Goal: Task Accomplishment & Management: Use online tool/utility

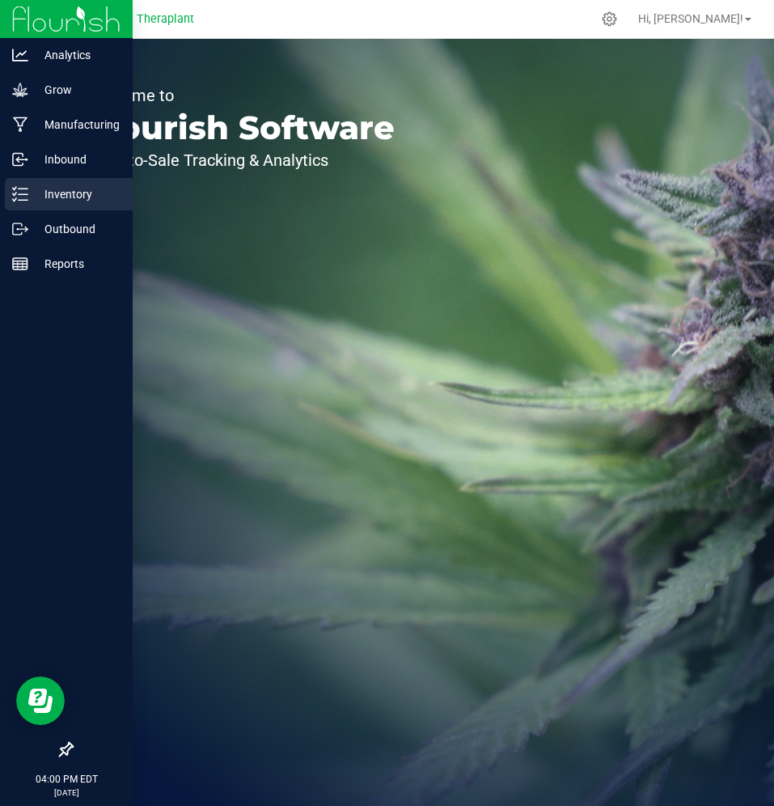
click at [27, 195] on icon at bounding box center [20, 194] width 16 height 16
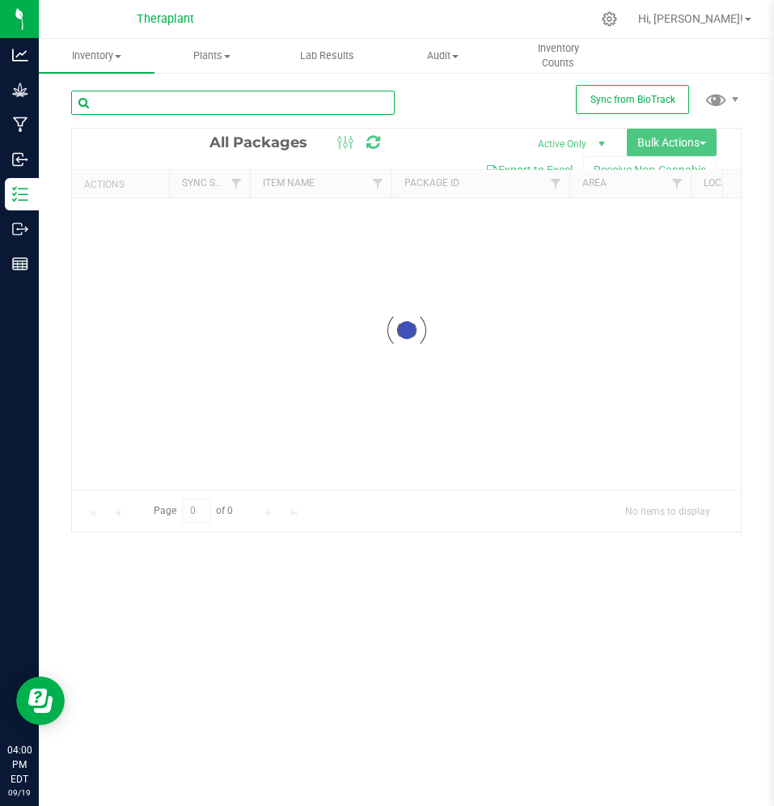
click at [318, 105] on input "text" at bounding box center [233, 103] width 324 height 24
paste input "2995413385868448"
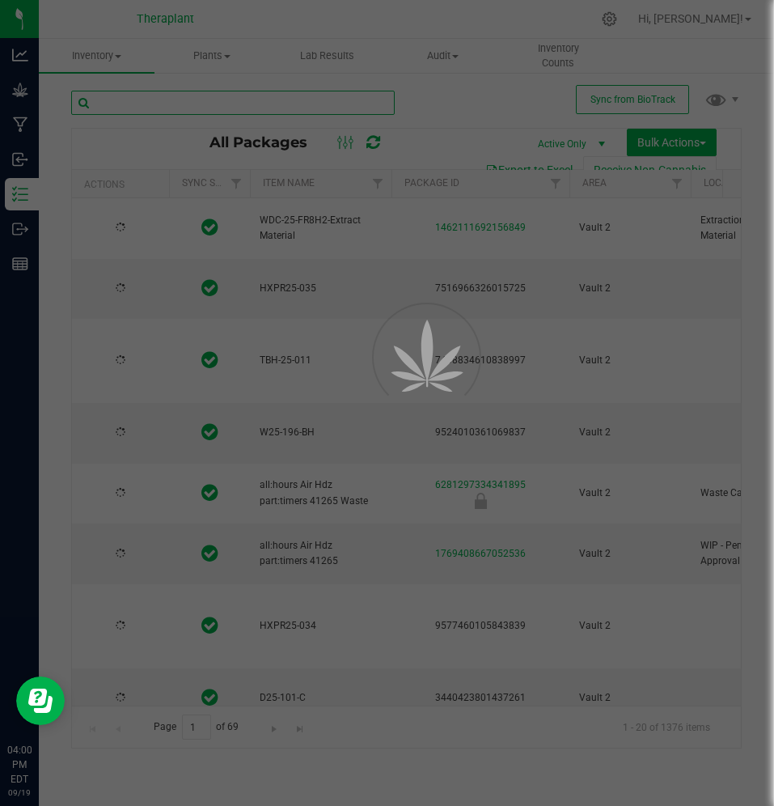
type input "2995413385868448"
type input "[DATE]"
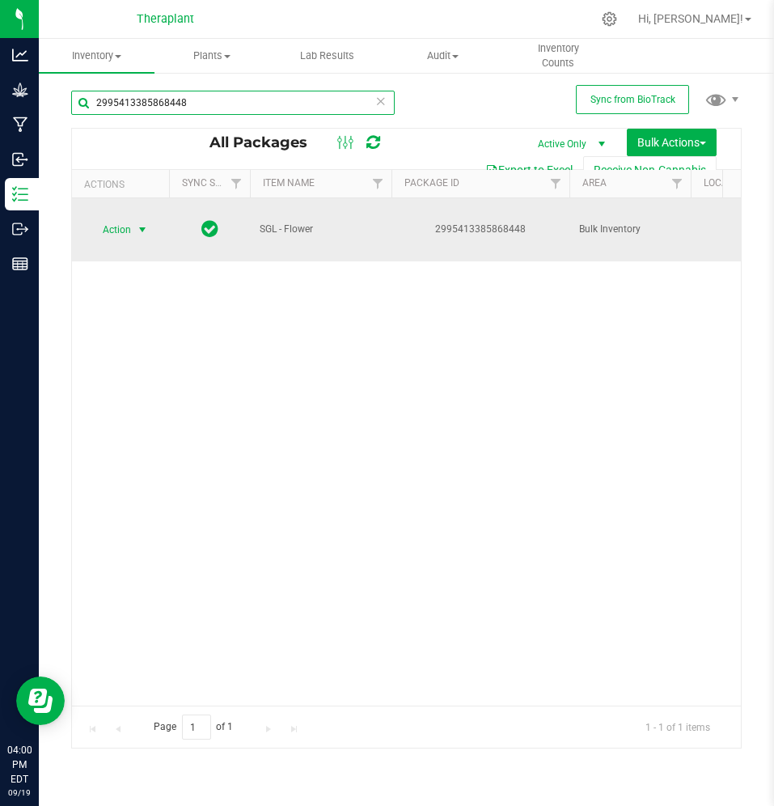
type input "2995413385868448"
click at [125, 226] on span "Action" at bounding box center [110, 229] width 44 height 23
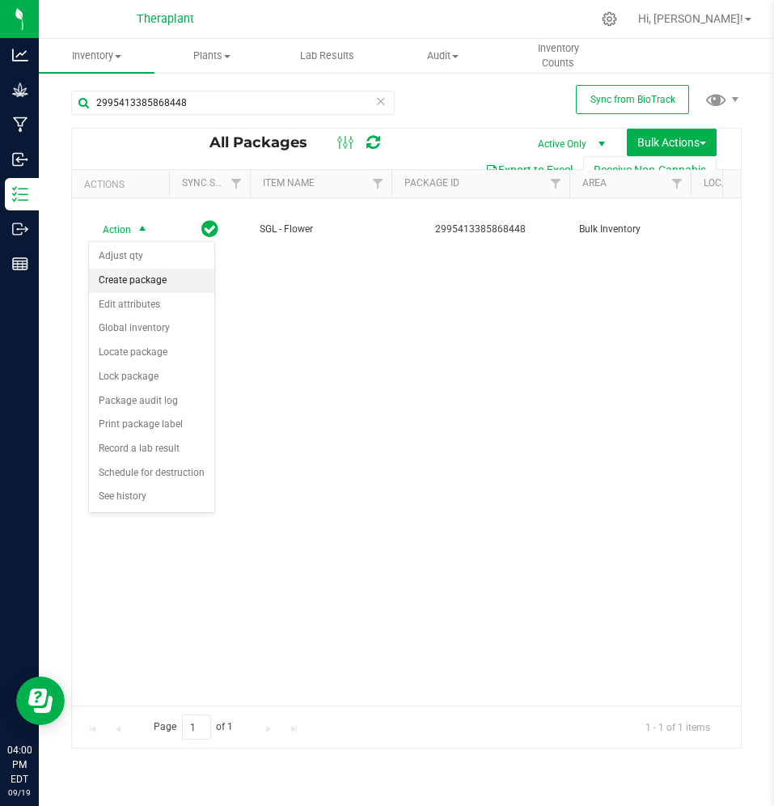
click at [134, 273] on li "Create package" at bounding box center [151, 281] width 125 height 24
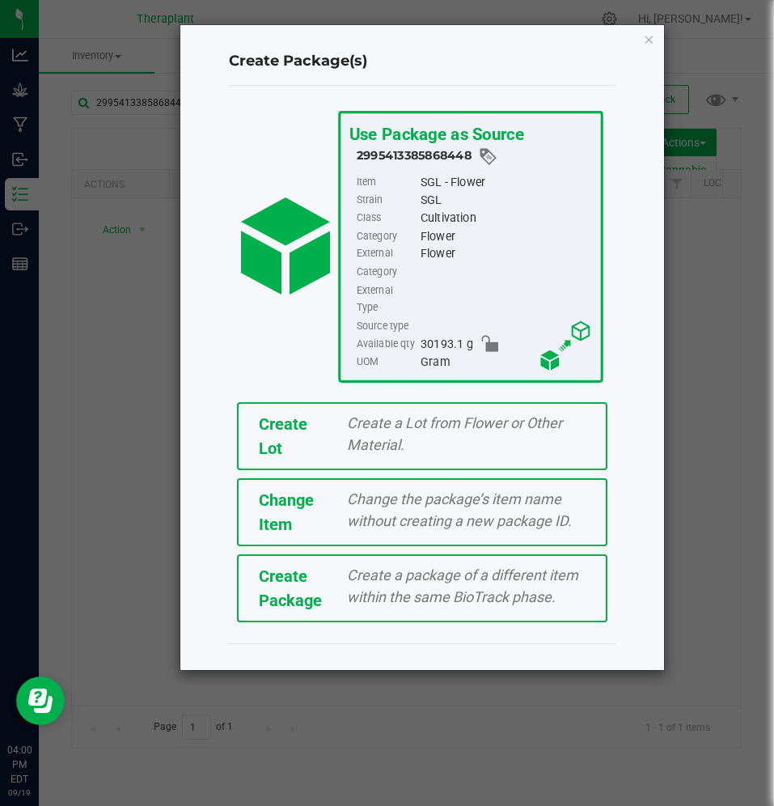
click at [269, 414] on span "Create Lot" at bounding box center [283, 436] width 49 height 44
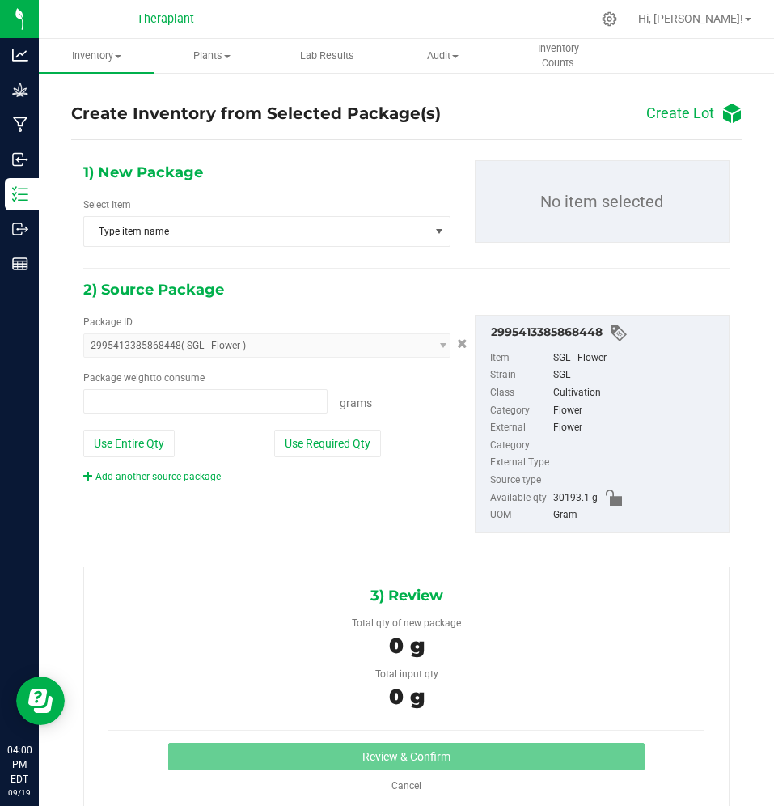
type input "0.0000 g"
click at [275, 229] on span "Type item name" at bounding box center [256, 231] width 345 height 29
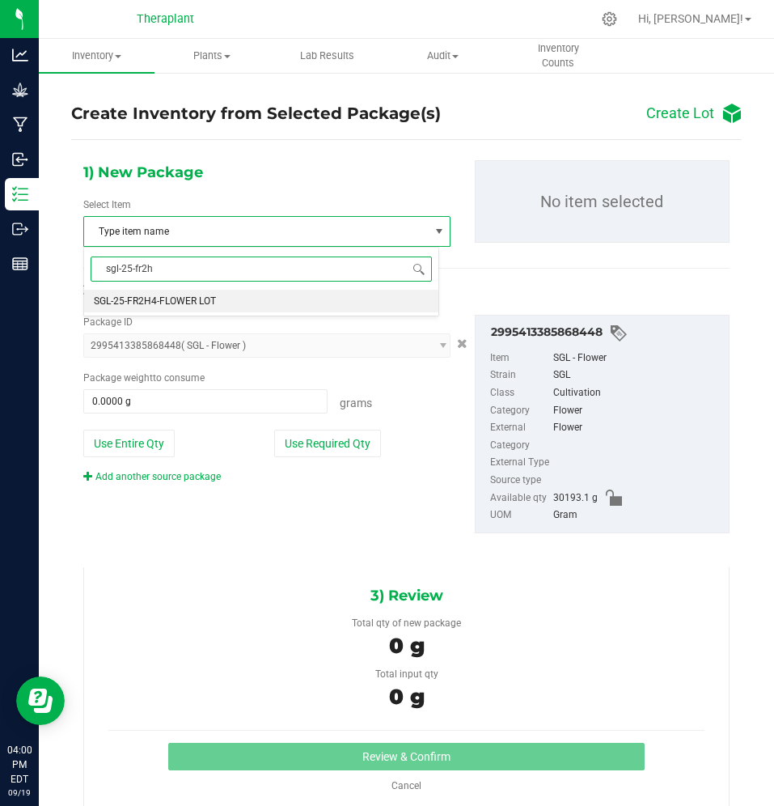
type input "sgl-25-fr2h4"
click at [279, 299] on li "SGL-25-FR2H4-FLOWER LOT" at bounding box center [261, 301] width 354 height 23
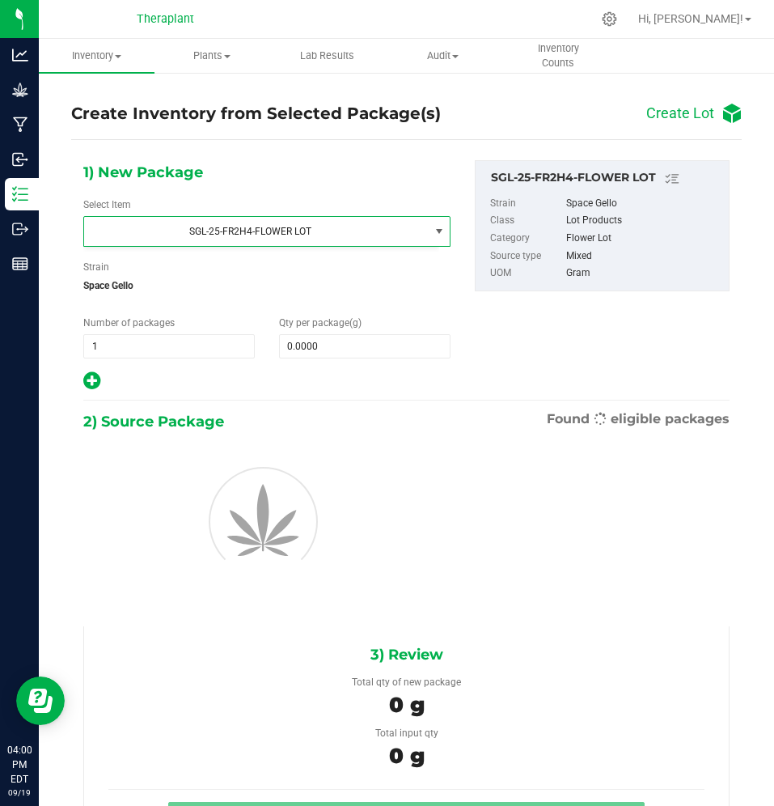
scroll to position [44274, 0]
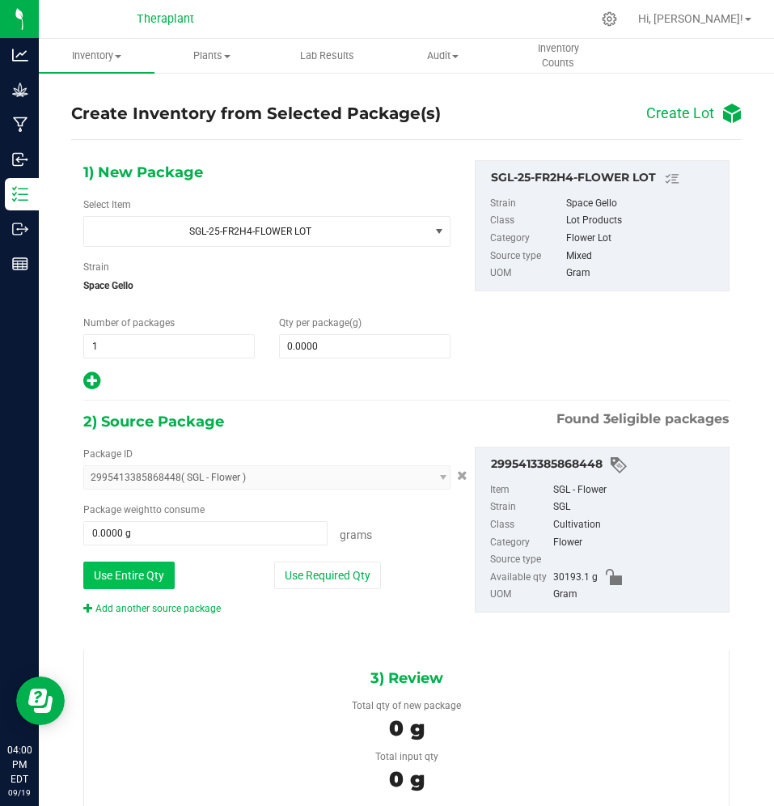
click at [125, 574] on button "Use Entire Qty" at bounding box center [128, 574] width 91 height 27
type input "30193.1000 g"
click at [318, 344] on span at bounding box center [364, 346] width 171 height 24
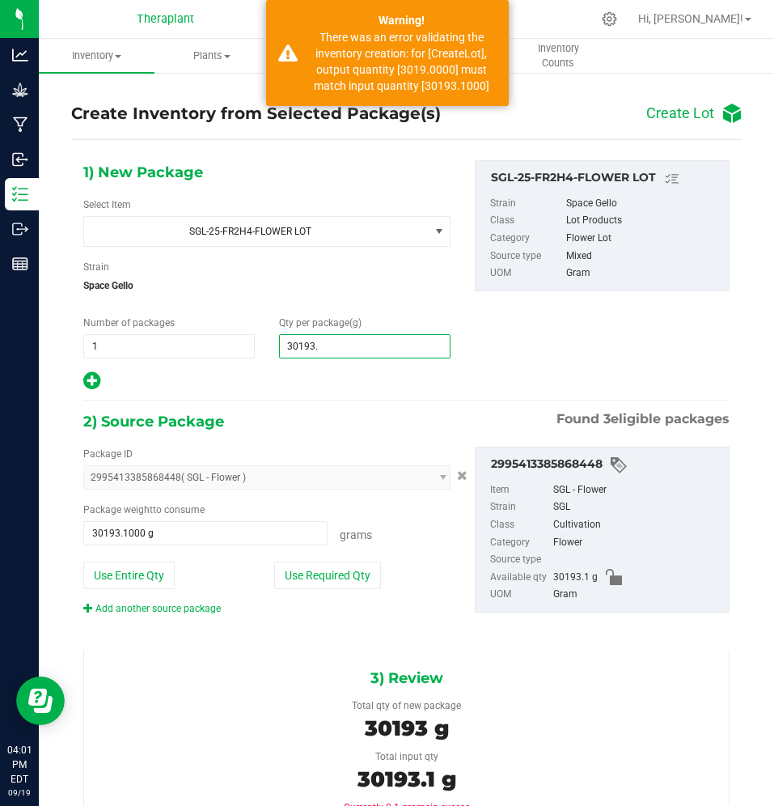
type input "30193.1"
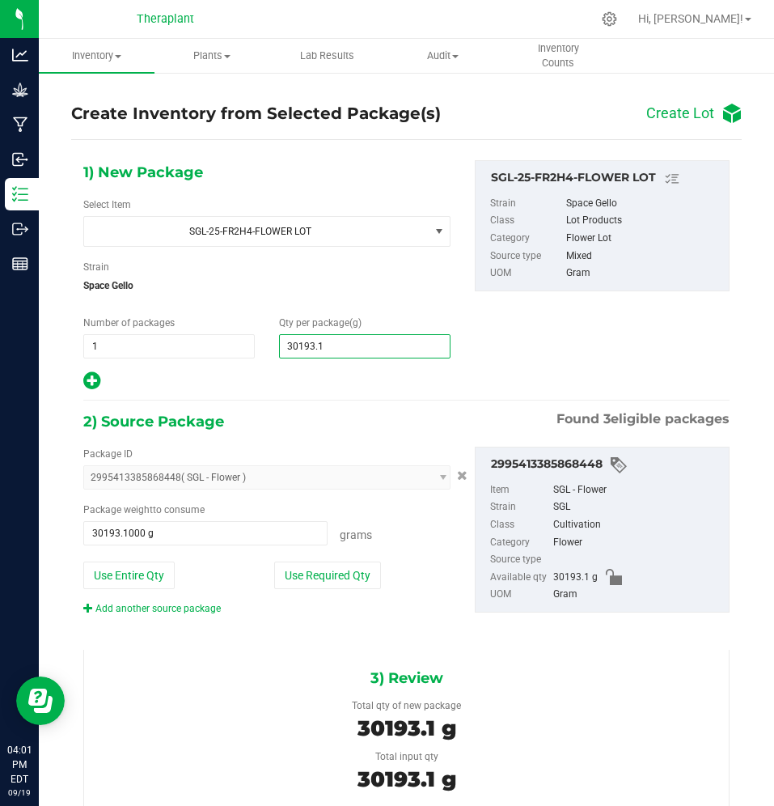
type input "30,193.1000"
click at [367, 412] on div "2) Source Package Found 3 eligible packages" at bounding box center [406, 421] width 646 height 24
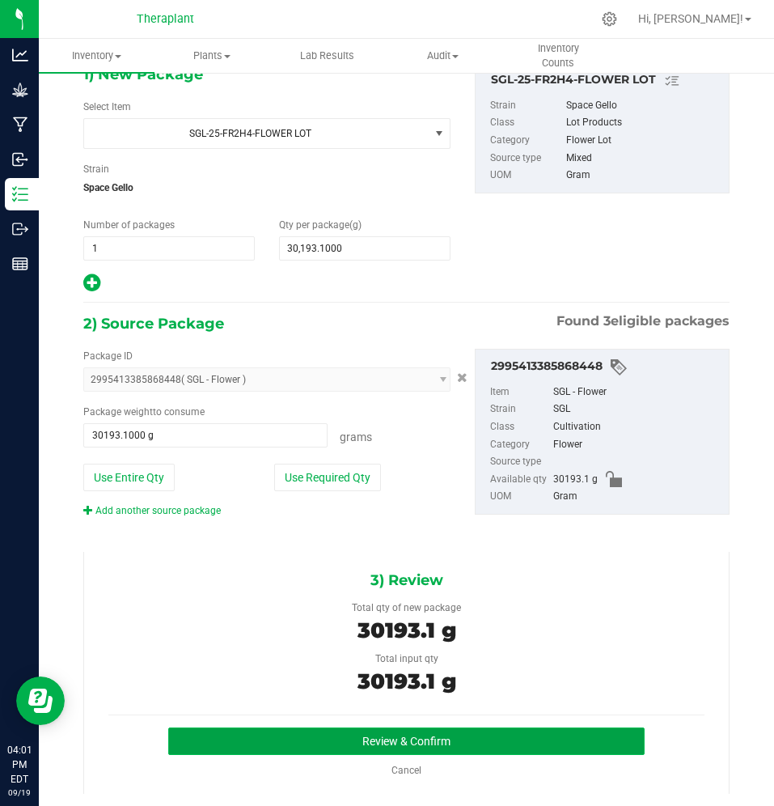
click at [393, 727] on button "Review & Confirm" at bounding box center [406, 740] width 477 height 27
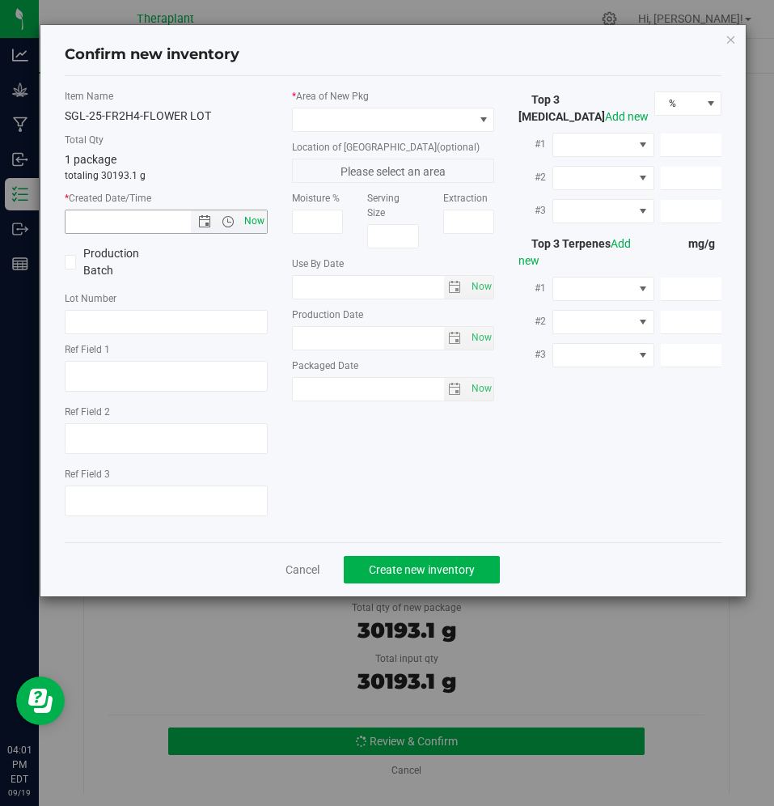
click at [246, 225] on span "Now" at bounding box center [253, 220] width 27 height 23
type input "[DATE] 4:01 PM"
click at [333, 116] on span at bounding box center [383, 119] width 181 height 23
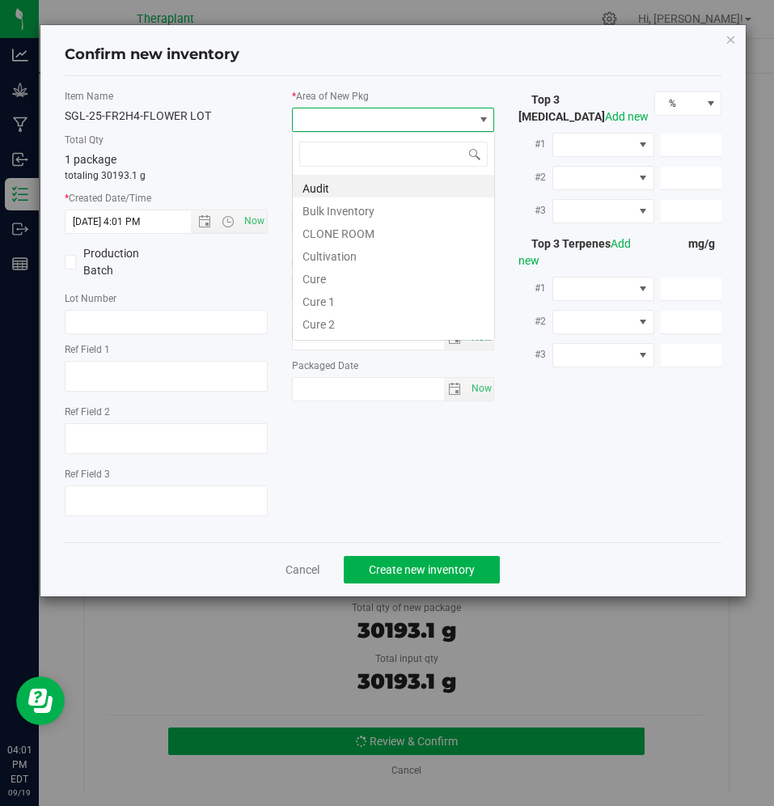
scroll to position [24, 203]
click at [325, 253] on li "Cultivation" at bounding box center [393, 254] width 201 height 23
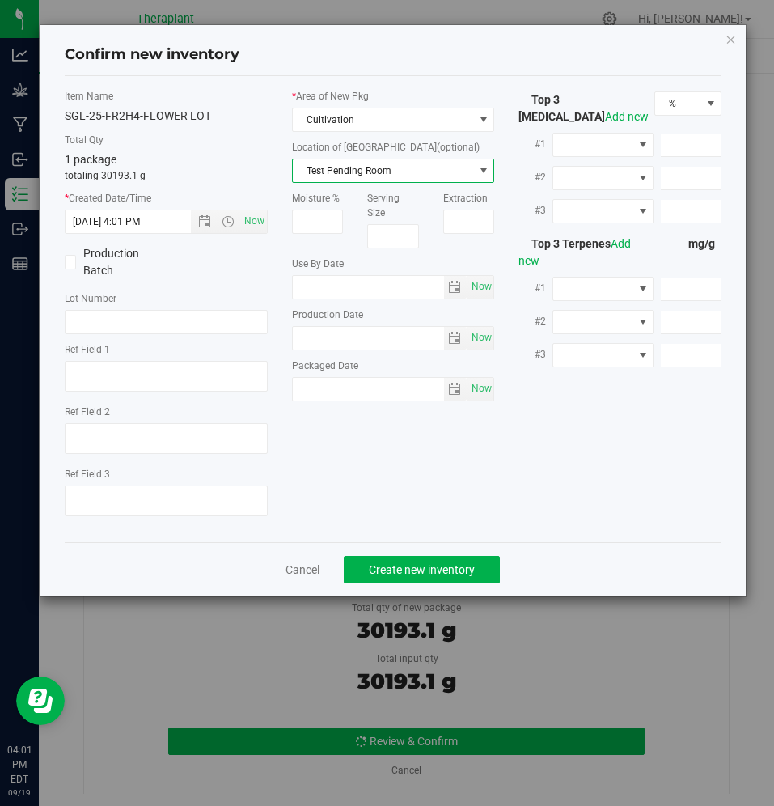
click at [336, 159] on span "Test Pending Room" at bounding box center [383, 170] width 181 height 23
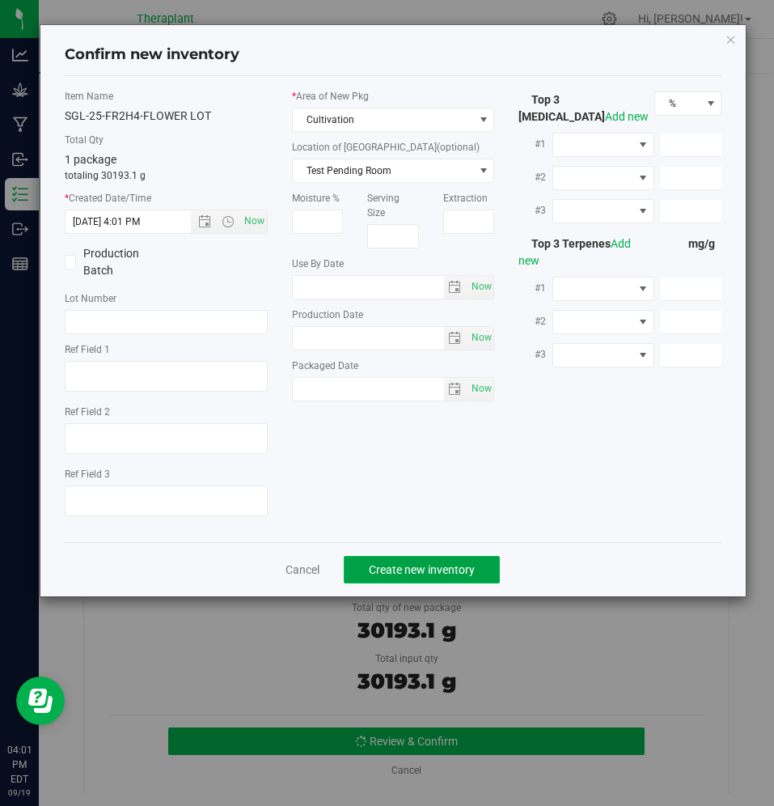
click at [398, 564] on span "Create new inventory" at bounding box center [422, 569] width 106 height 13
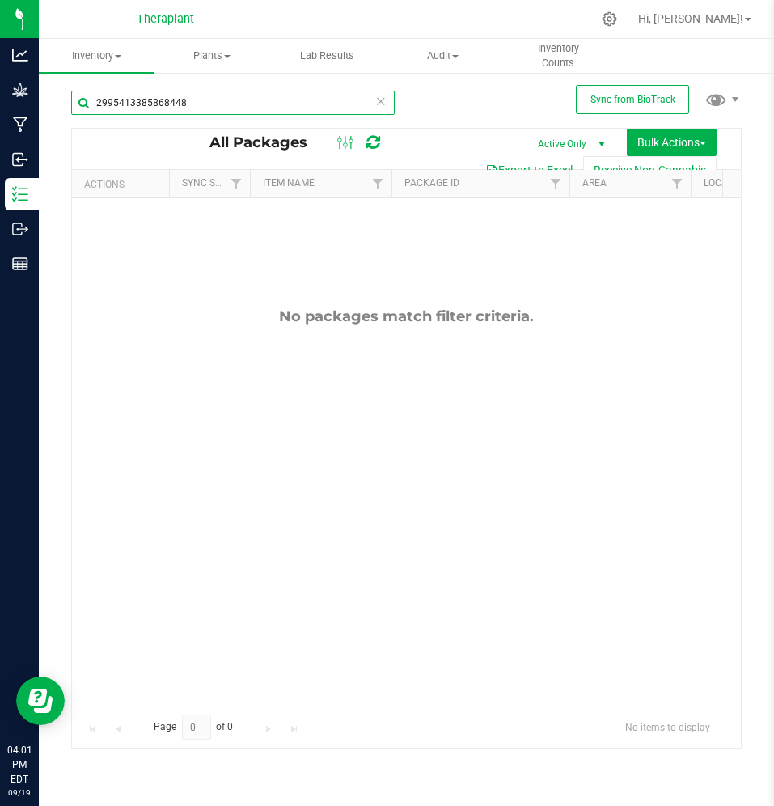
click at [221, 95] on input "2995413385868448" at bounding box center [233, 103] width 324 height 24
click at [219, 99] on input "2995413385868448" at bounding box center [233, 103] width 324 height 24
paste input "8644676036264579"
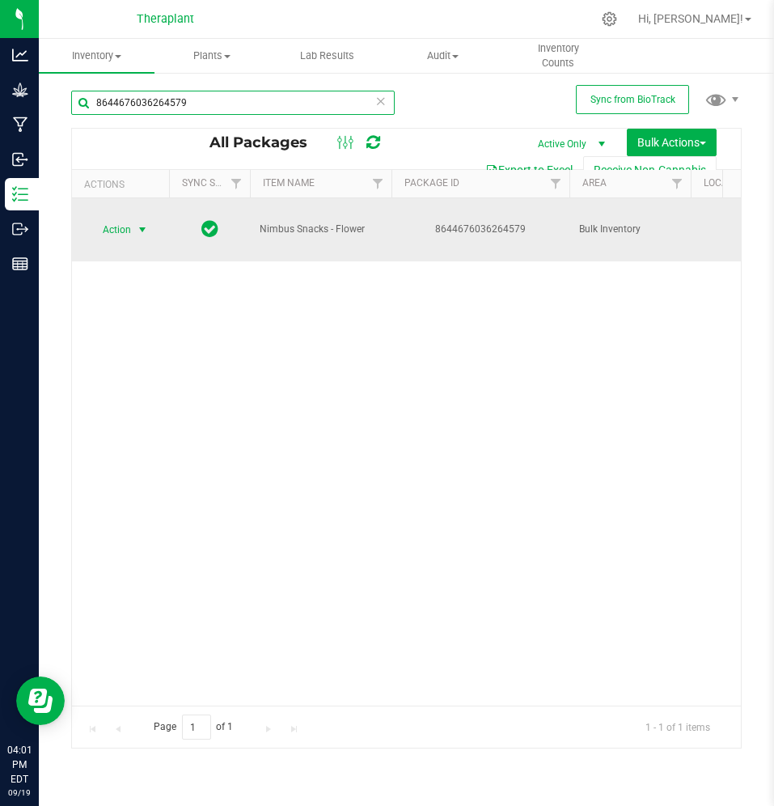
type input "8644676036264579"
click at [121, 231] on span "Action" at bounding box center [110, 229] width 44 height 23
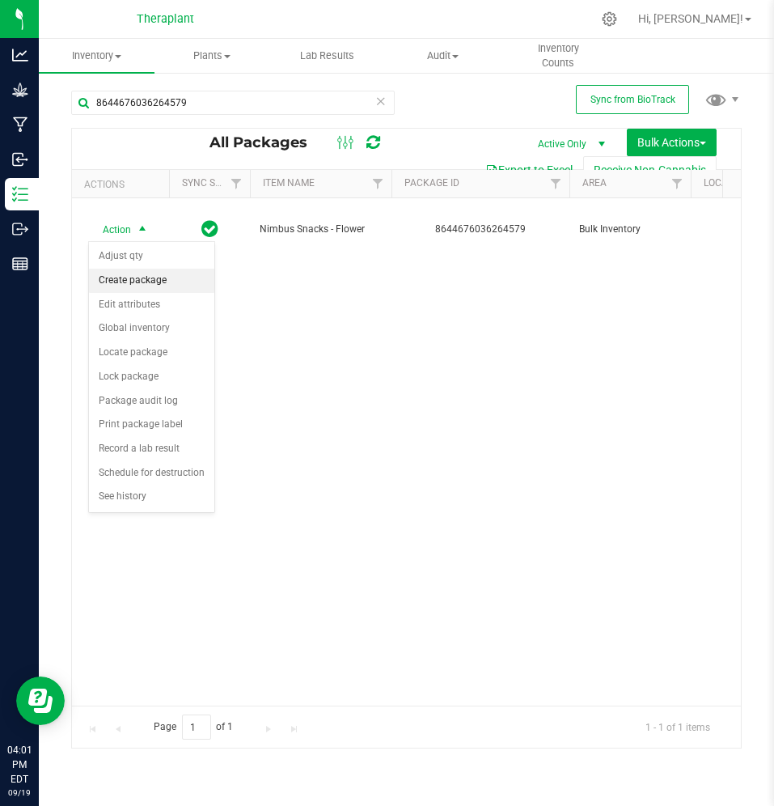
click at [141, 270] on li "Create package" at bounding box center [151, 281] width 125 height 24
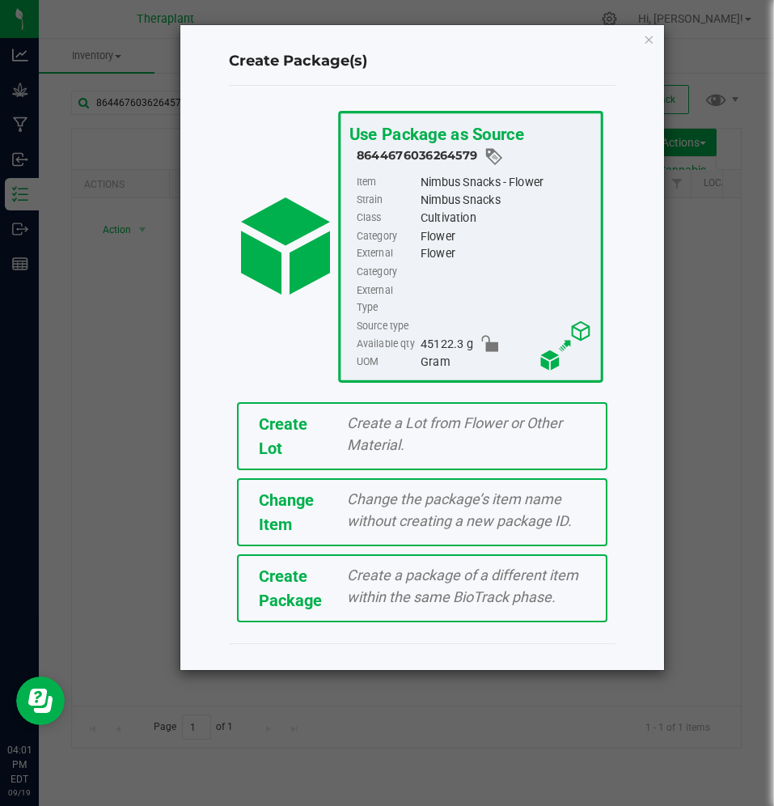
click at [299, 416] on span "Create Lot" at bounding box center [283, 436] width 49 height 44
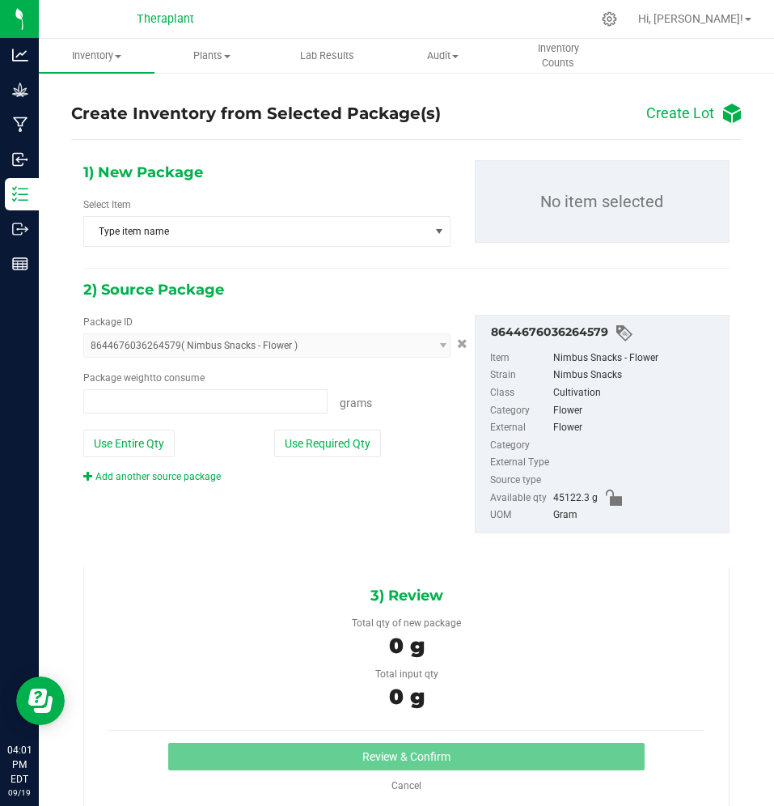
type input "0.0000 g"
click at [260, 230] on span "Type item name" at bounding box center [256, 231] width 345 height 29
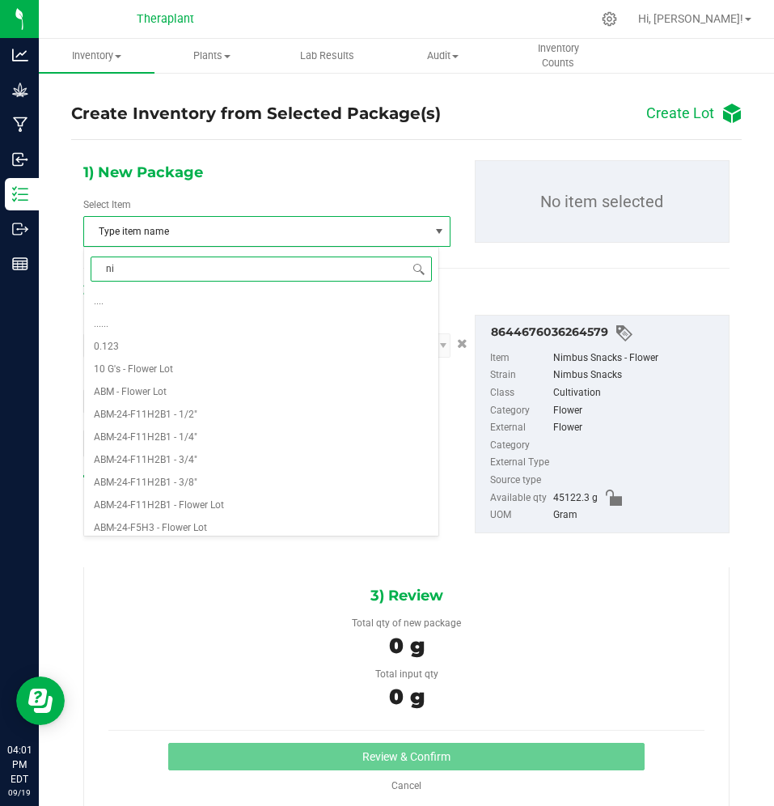
type input "nim"
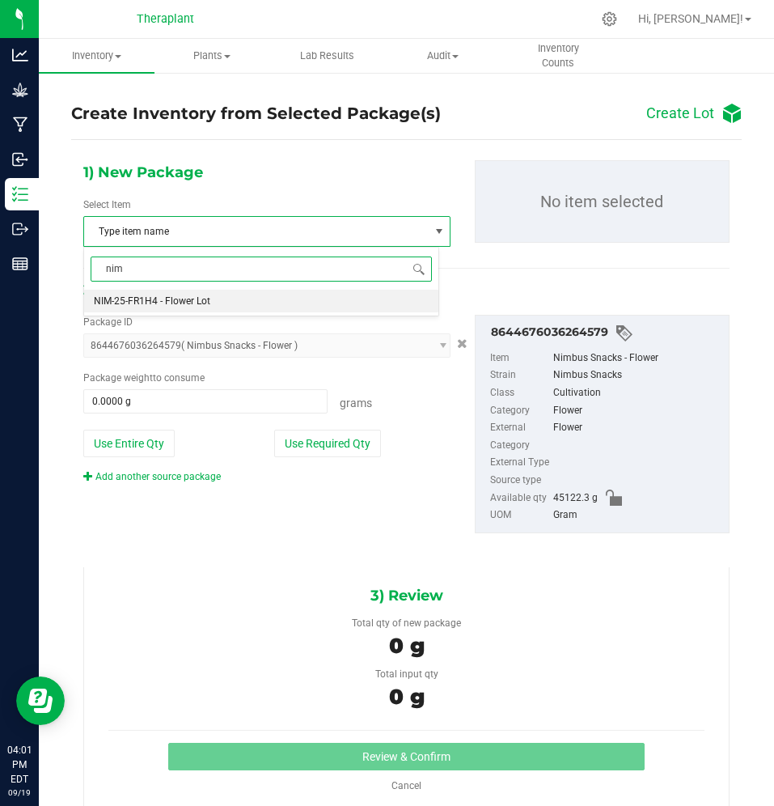
click at [172, 302] on span "NIM-25-FR1H4 - Flower Lot" at bounding box center [152, 300] width 116 height 11
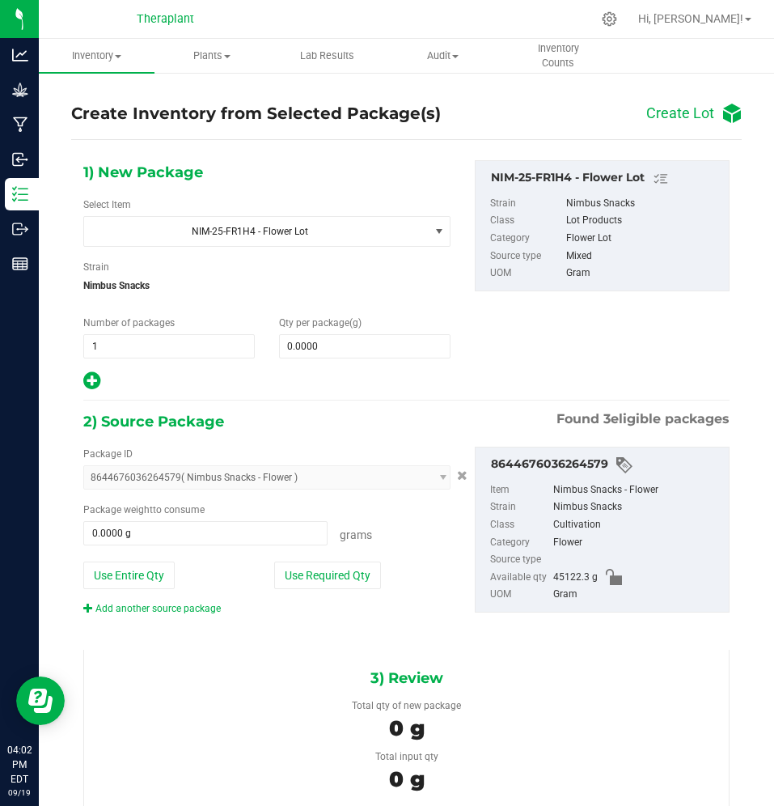
click at [118, 557] on div "Package ID 8644676036264579 ( Nimbus Snacks - Flower ) 6390775670607967 8644676…" at bounding box center [266, 530] width 391 height 169
click at [121, 569] on button "Use Entire Qty" at bounding box center [128, 574] width 91 height 27
type input "45122.3000 g"
click at [326, 339] on span at bounding box center [364, 346] width 171 height 24
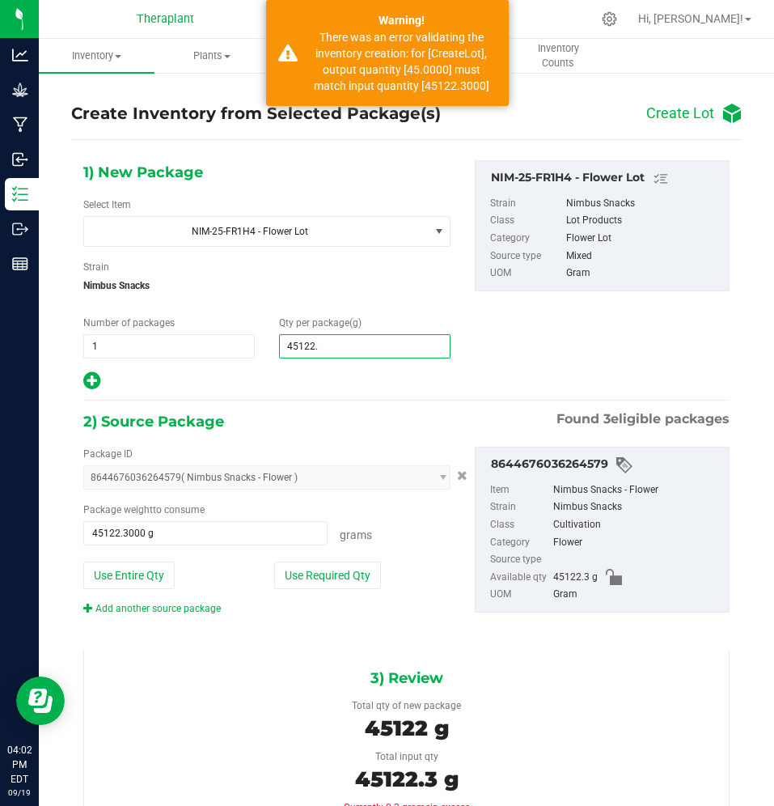
type input "45122.3"
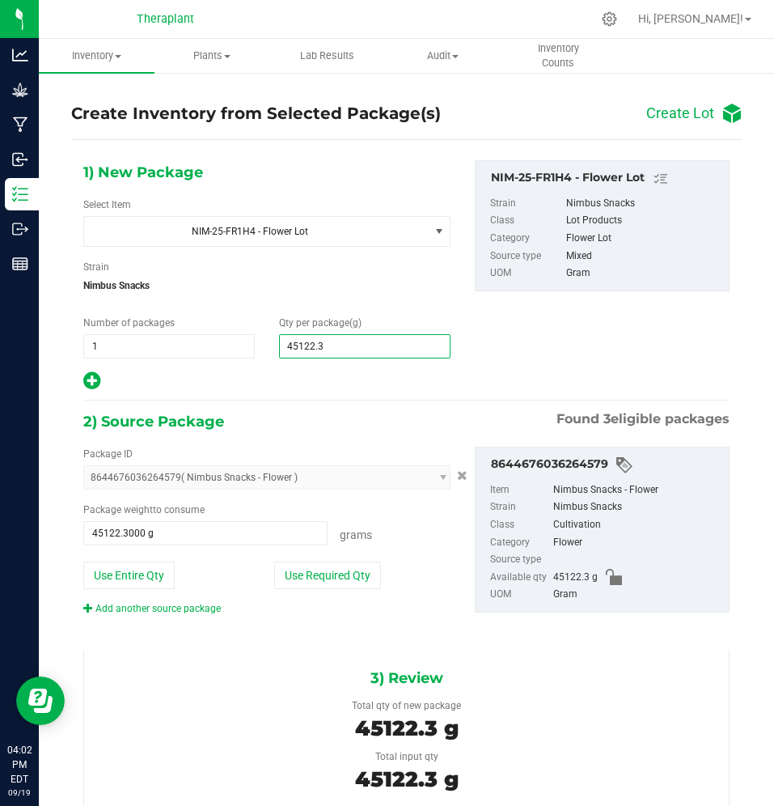
type input "45,122.3000"
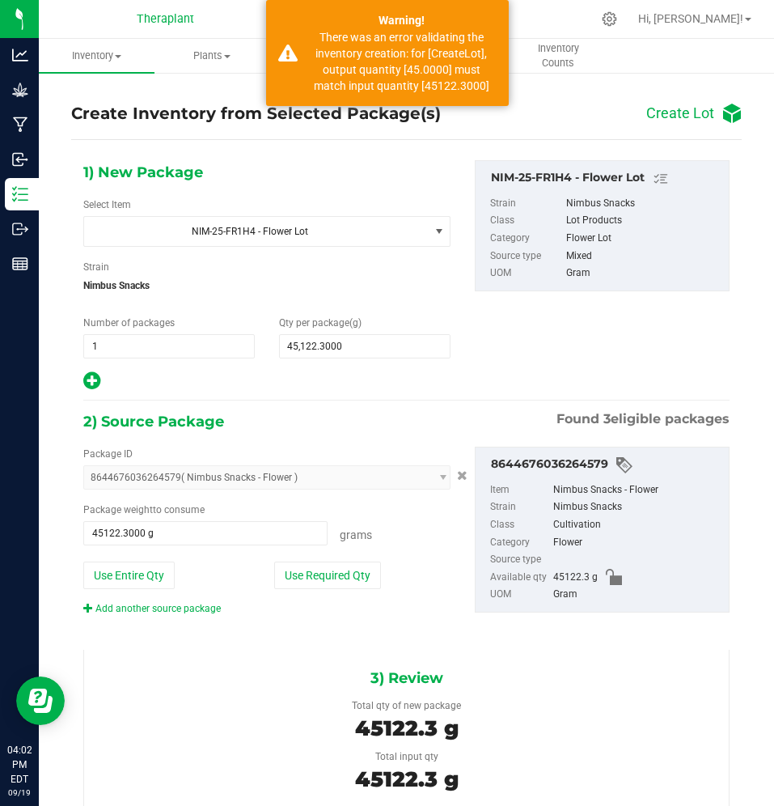
click at [312, 385] on div at bounding box center [266, 380] width 367 height 21
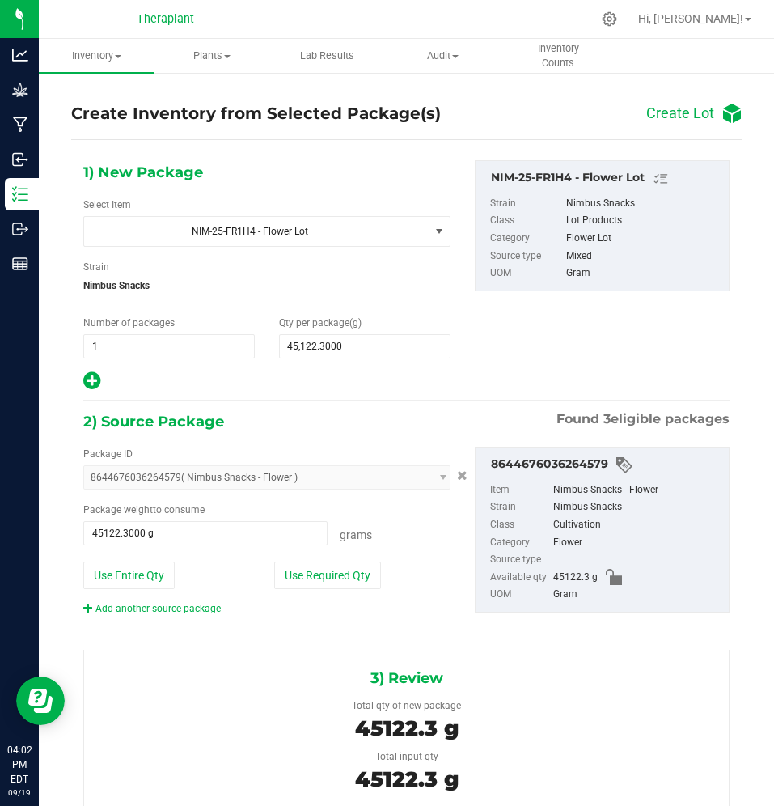
scroll to position [98, 0]
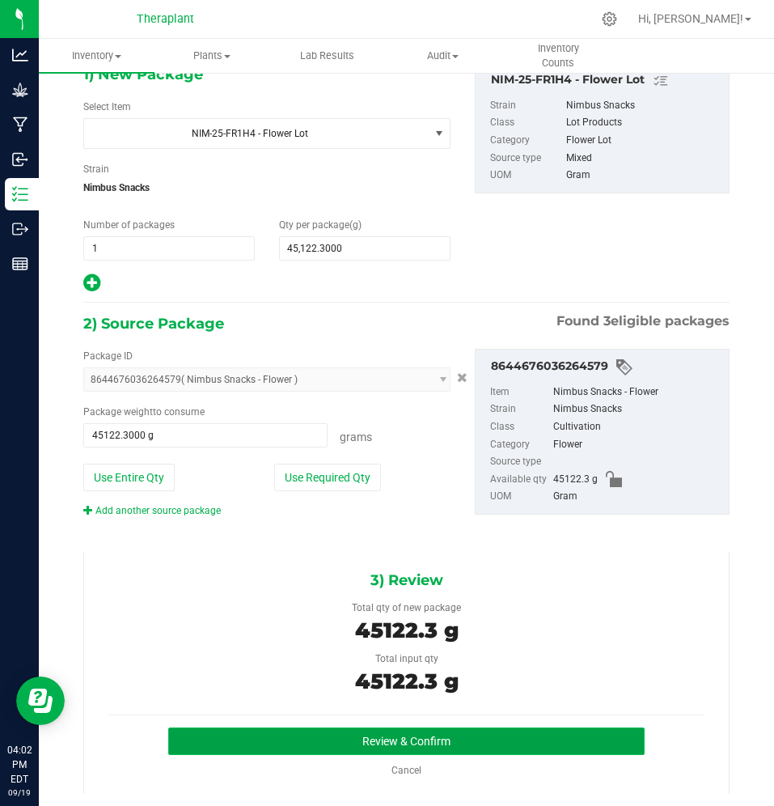
click at [230, 742] on button "Review & Confirm" at bounding box center [406, 740] width 477 height 27
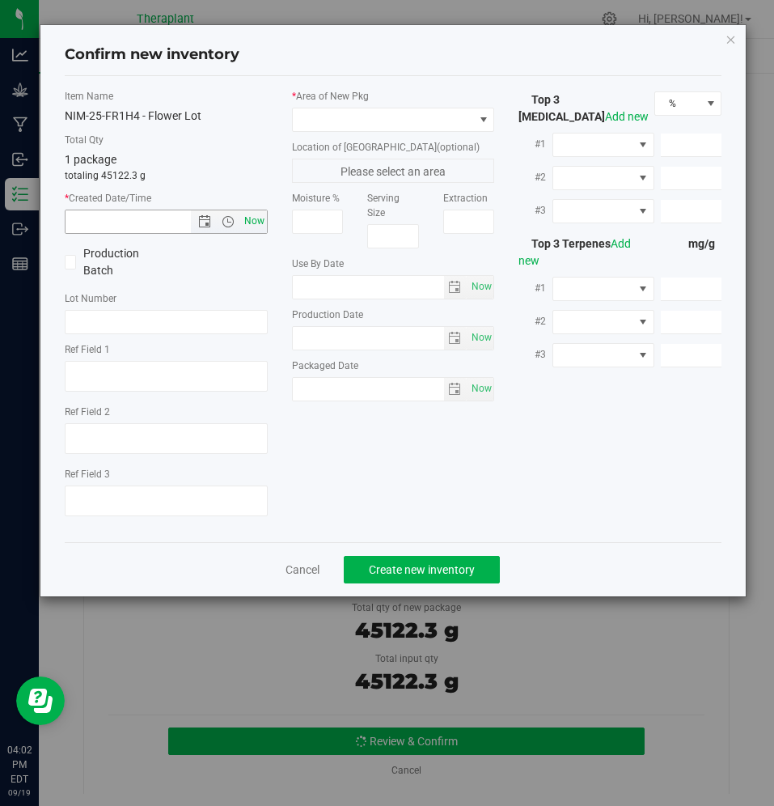
click at [262, 221] on span "Now" at bounding box center [253, 220] width 27 height 23
type input "[DATE] 4:02 PM"
click at [324, 118] on span at bounding box center [383, 119] width 181 height 23
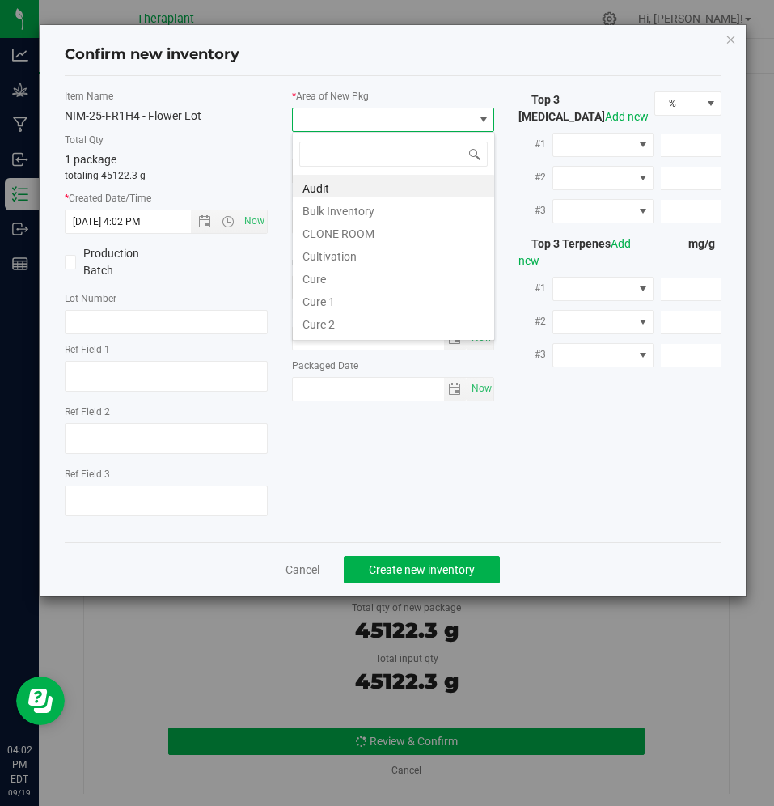
scroll to position [24, 203]
click at [324, 246] on li "Cultivation" at bounding box center [393, 254] width 201 height 23
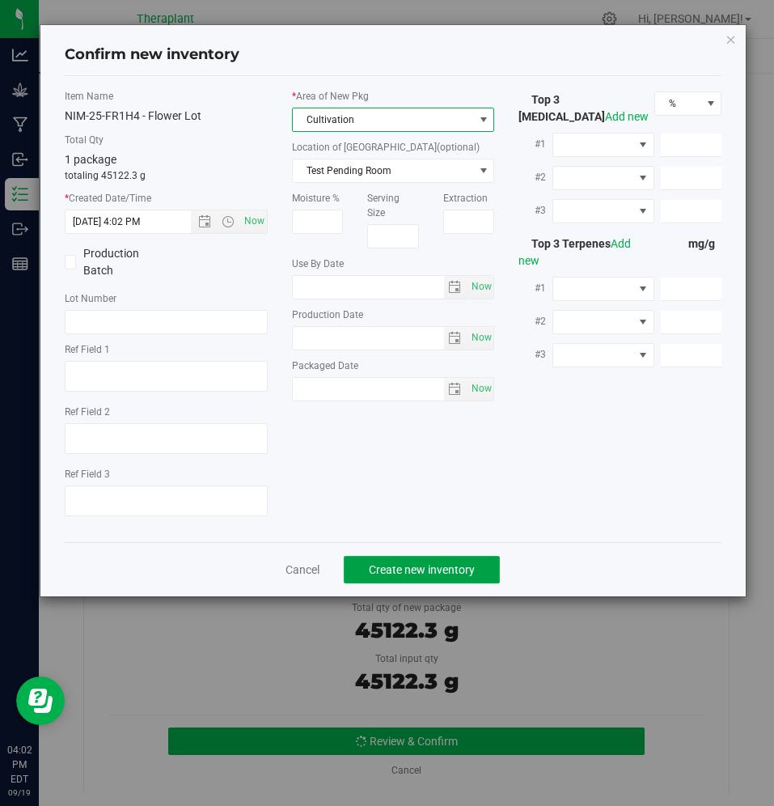
click at [375, 574] on span "Create new inventory" at bounding box center [422, 569] width 106 height 13
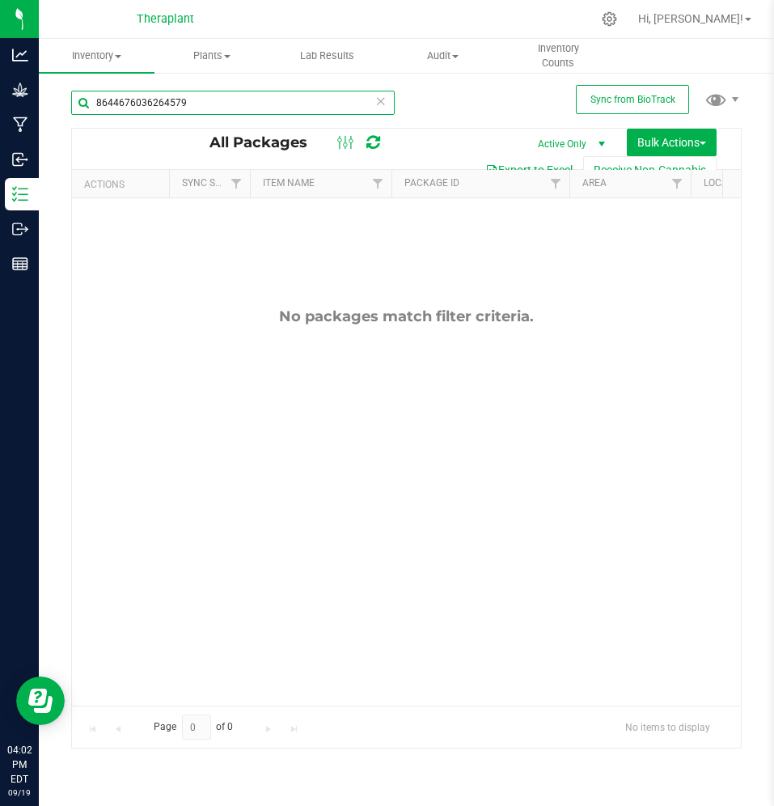
click at [195, 91] on input "8644676036264579" at bounding box center [233, 103] width 324 height 24
paste input "9191421259254357"
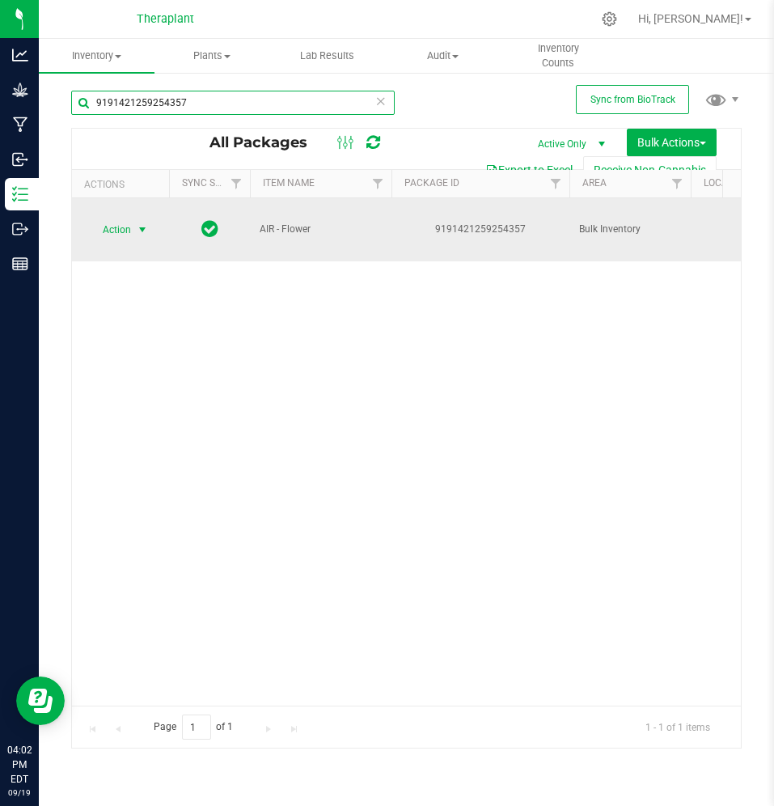
type input "9191421259254357"
click at [133, 227] on span "select" at bounding box center [143, 229] width 20 height 23
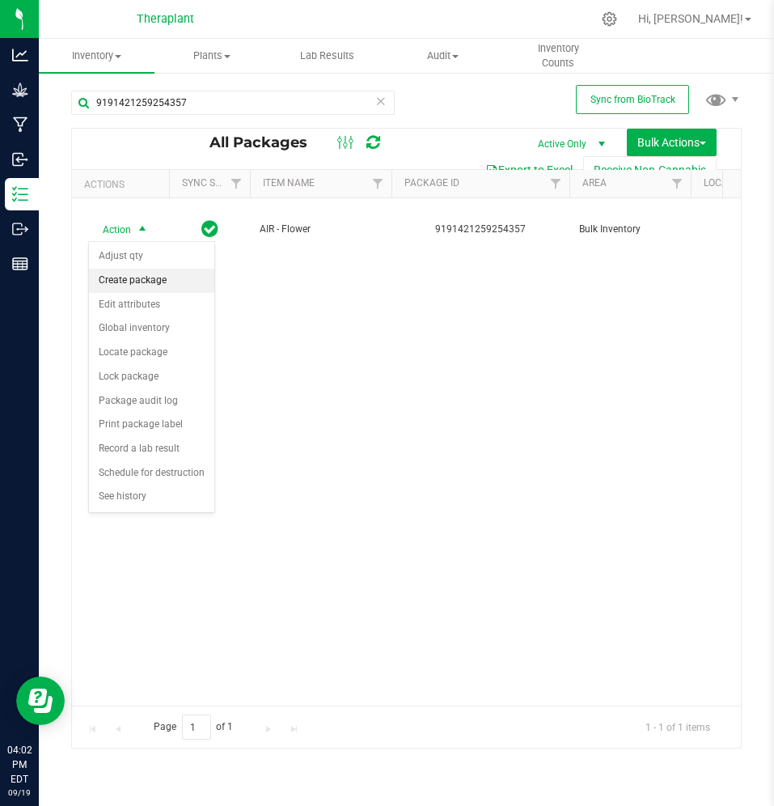
click at [135, 283] on li "Create package" at bounding box center [151, 281] width 125 height 24
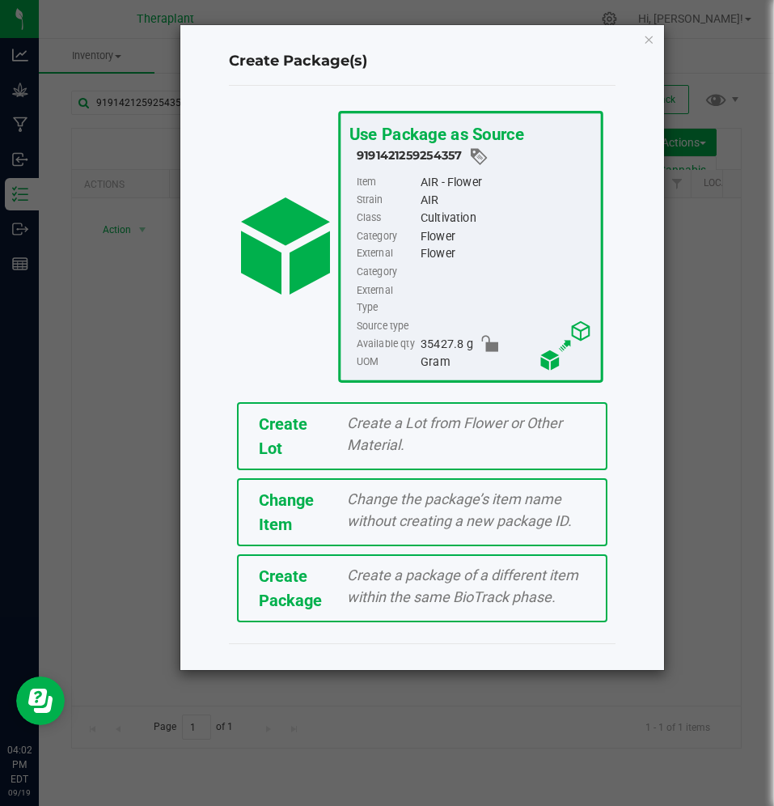
click at [263, 414] on span "Create Lot" at bounding box center [283, 436] width 49 height 44
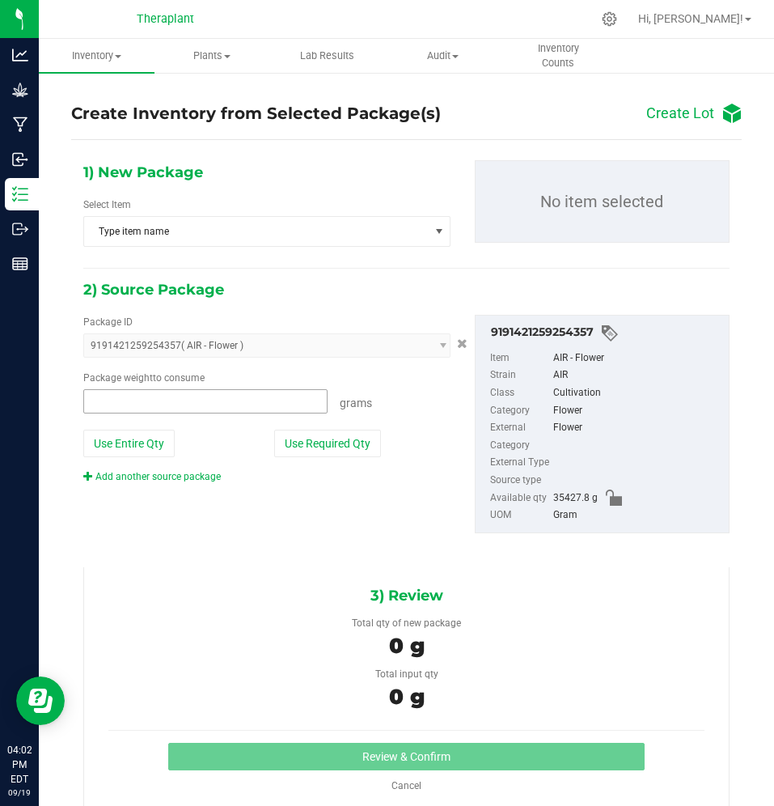
type input "0.0000 g"
click at [258, 230] on span "Type item name" at bounding box center [256, 231] width 345 height 29
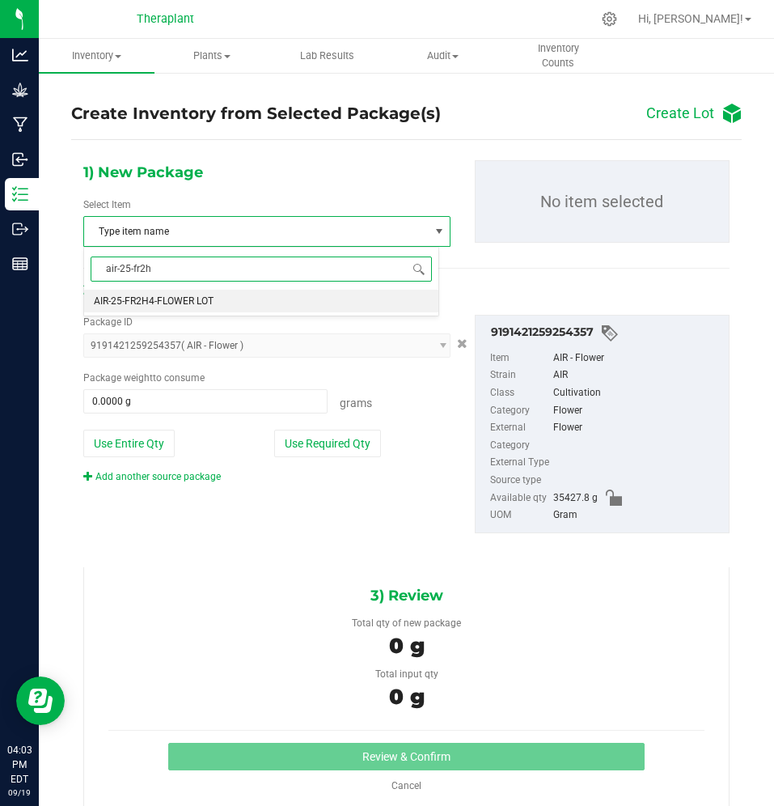
type input "air-25-fr2h4"
click at [233, 297] on li "AIR-25-FR2H4-FLOWER LOT" at bounding box center [261, 301] width 354 height 23
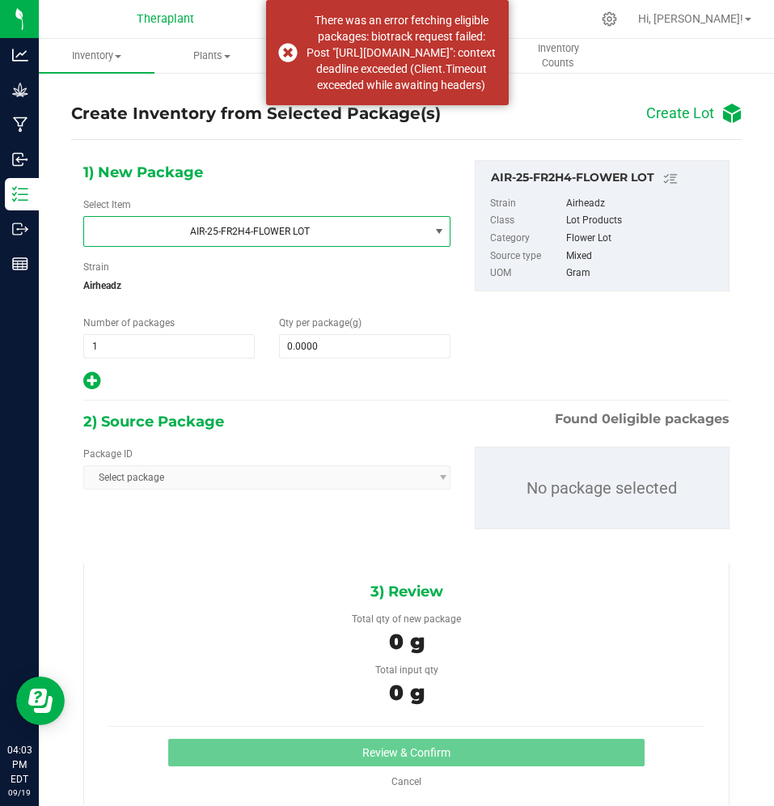
scroll to position [11, 0]
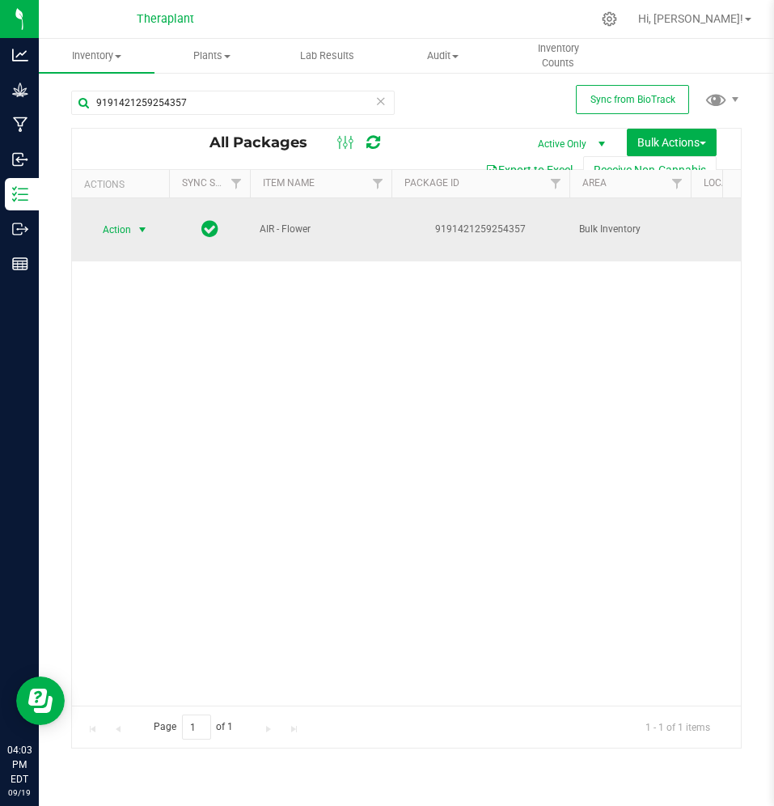
click at [124, 233] on span "Action" at bounding box center [110, 229] width 44 height 23
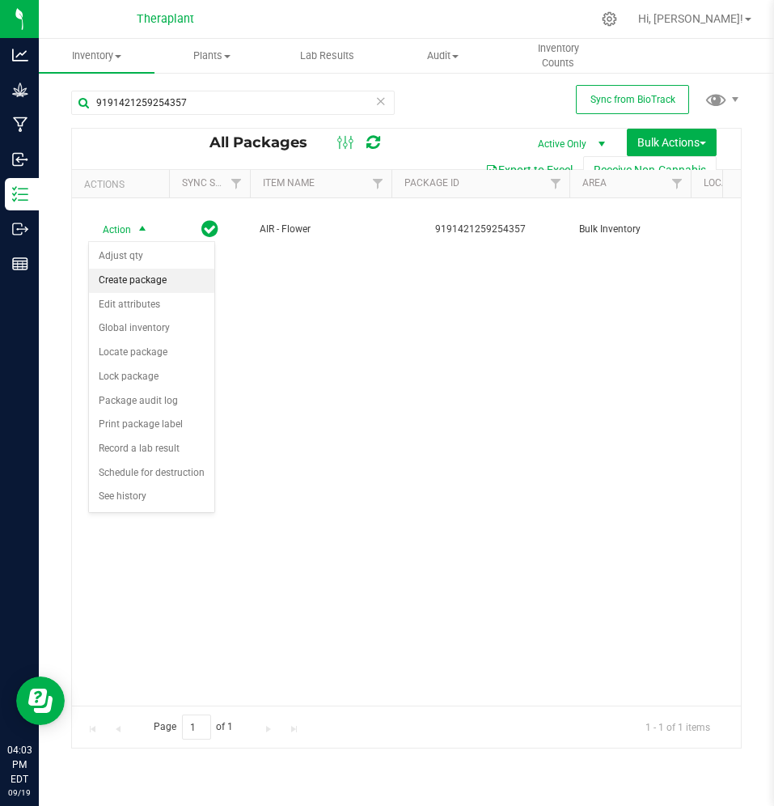
click at [127, 281] on li "Create package" at bounding box center [151, 281] width 125 height 24
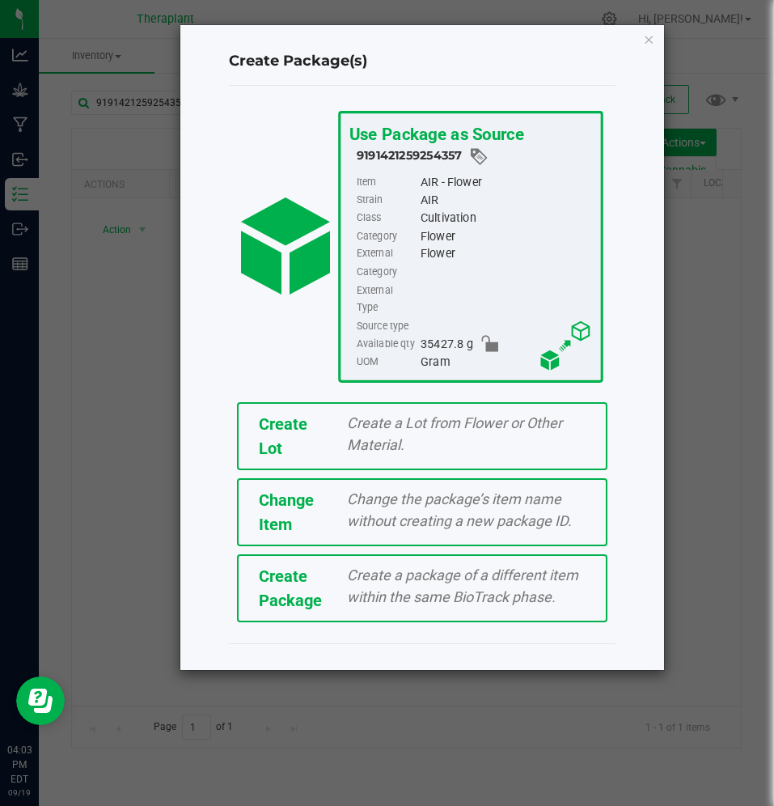
click at [277, 414] on span "Create Lot" at bounding box center [283, 436] width 49 height 44
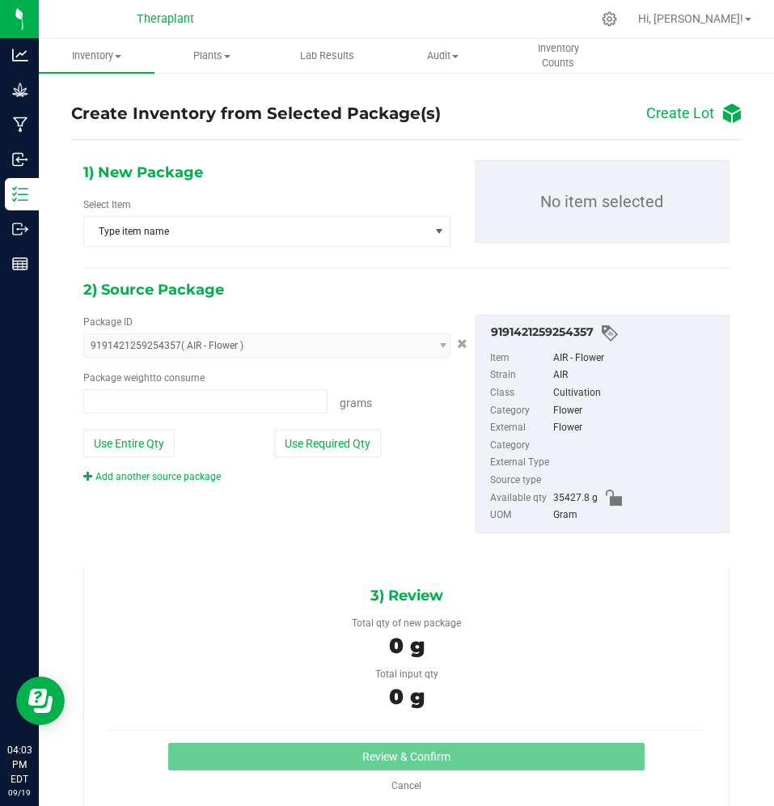
type input "0.0000 g"
click at [182, 234] on span "Type item name" at bounding box center [256, 231] width 345 height 29
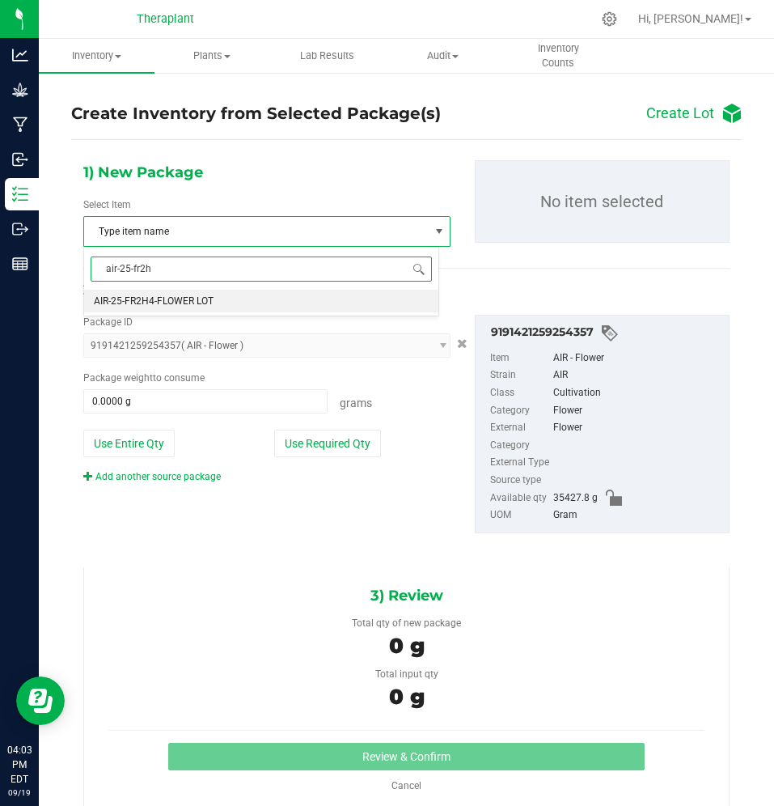
type input "air-25-fr2h4"
click at [196, 307] on li "AIR-25-FR2H4-FLOWER LOT" at bounding box center [261, 301] width 354 height 23
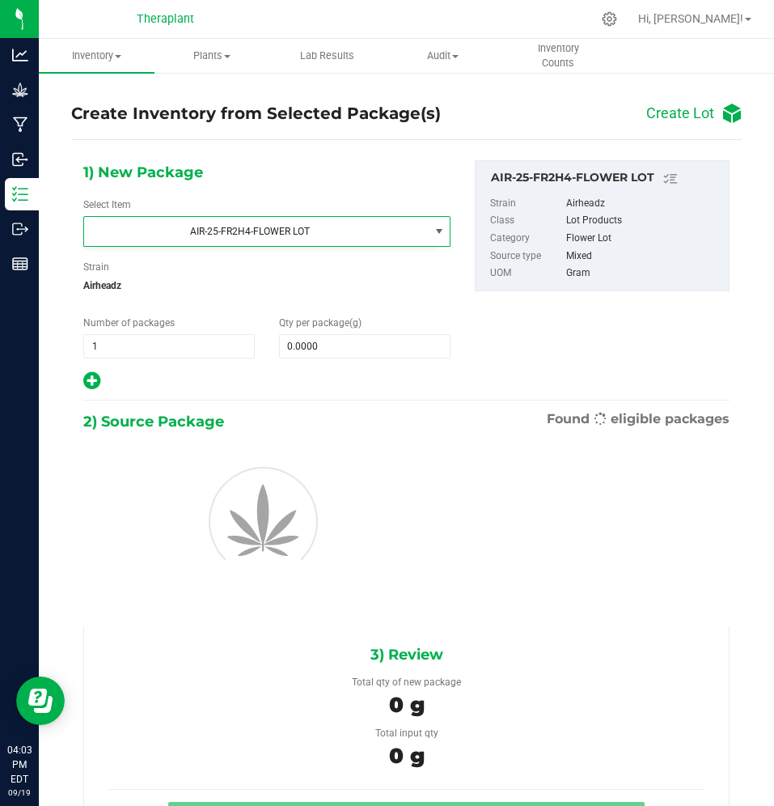
scroll to position [770, 0]
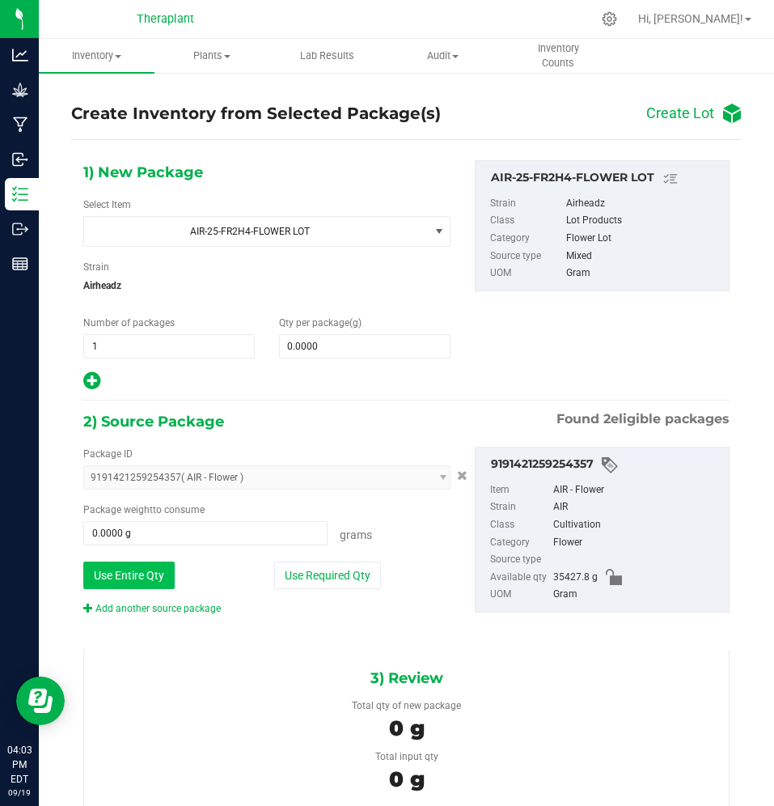
click at [148, 579] on button "Use Entire Qty" at bounding box center [128, 574] width 91 height 27
type input "35427.8000 g"
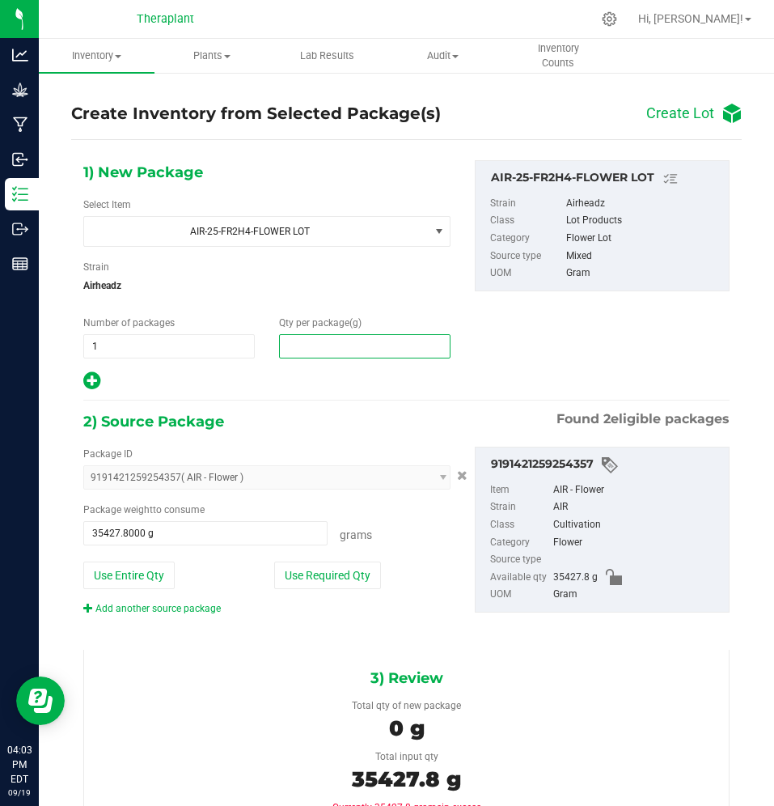
click at [323, 342] on span at bounding box center [364, 346] width 171 height 24
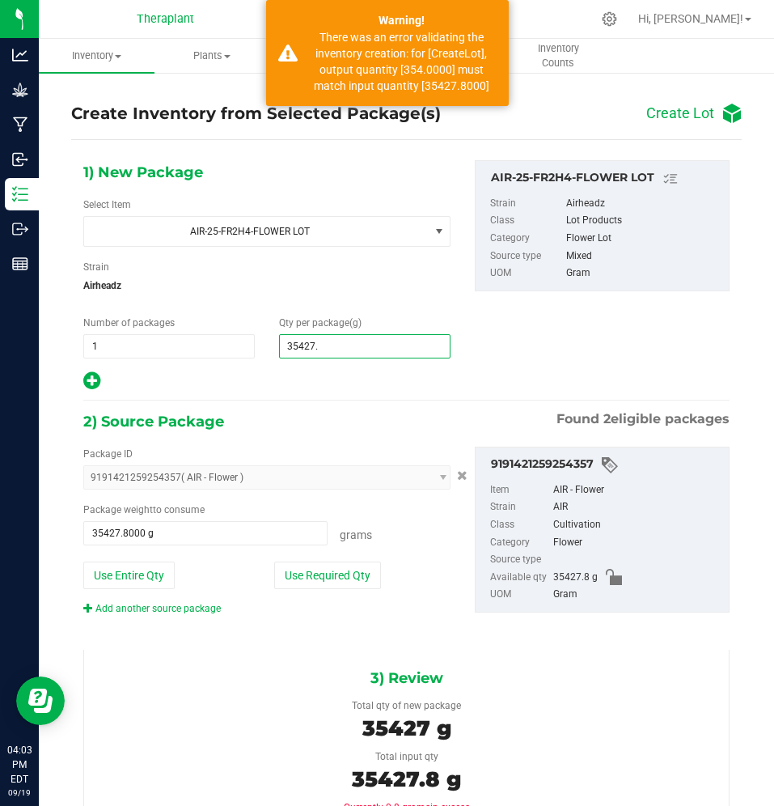
type input "35427.8"
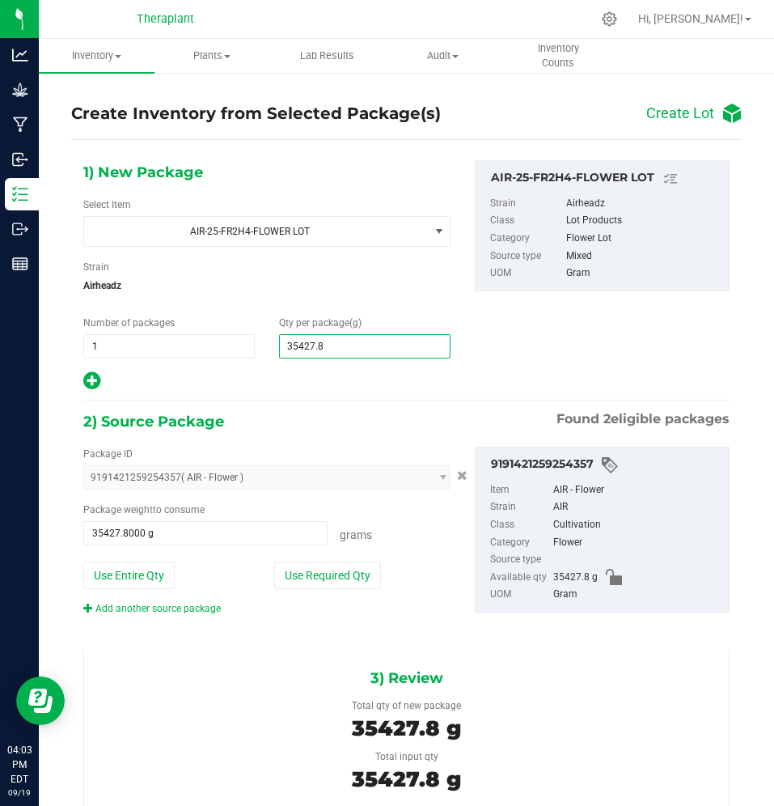
type input "35,427.8000"
click at [311, 390] on div at bounding box center [266, 380] width 367 height 21
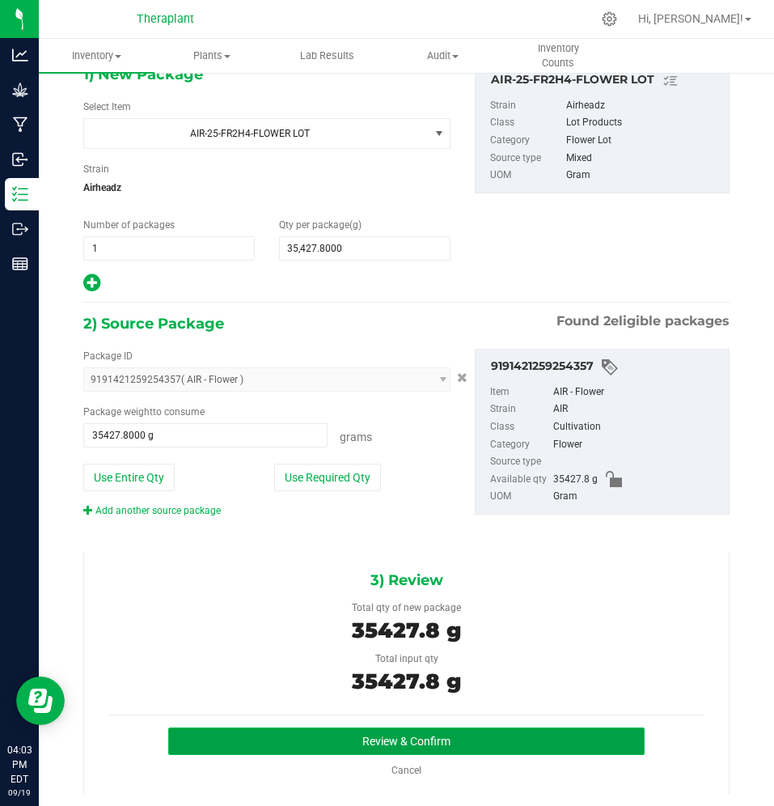
click at [205, 734] on button "Review & Confirm" at bounding box center [406, 740] width 477 height 27
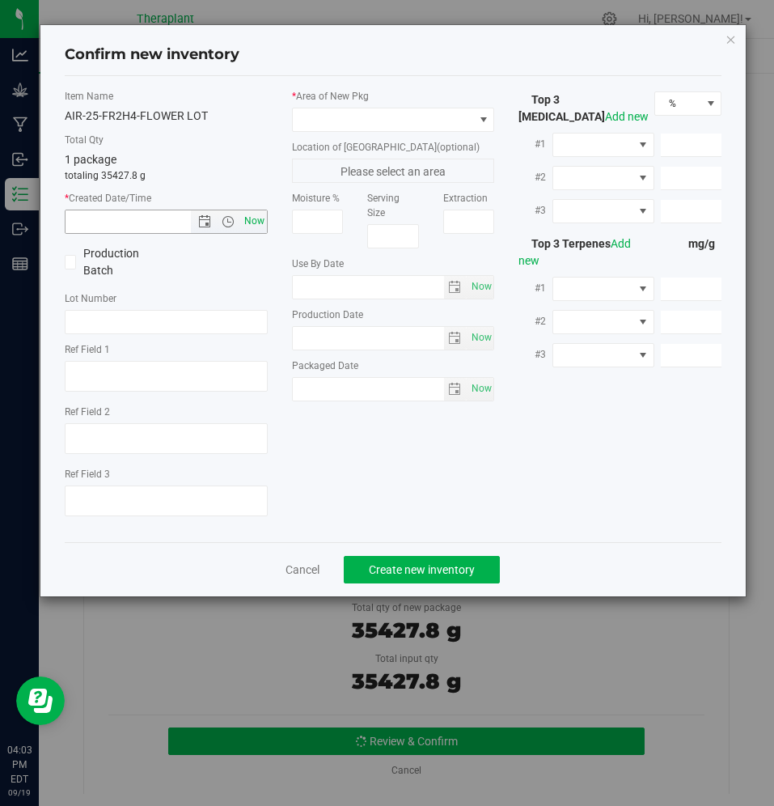
click at [258, 226] on span "Now" at bounding box center [253, 220] width 27 height 23
type input "[DATE] 4:03 PM"
click at [325, 127] on span at bounding box center [383, 119] width 181 height 23
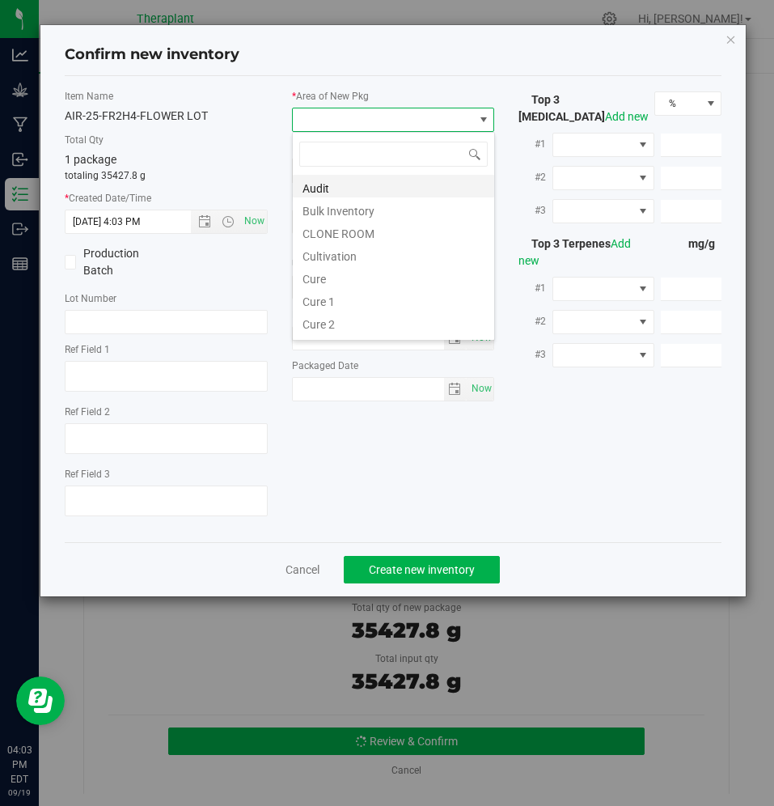
scroll to position [24, 203]
click at [331, 249] on li "Cultivation" at bounding box center [393, 254] width 201 height 23
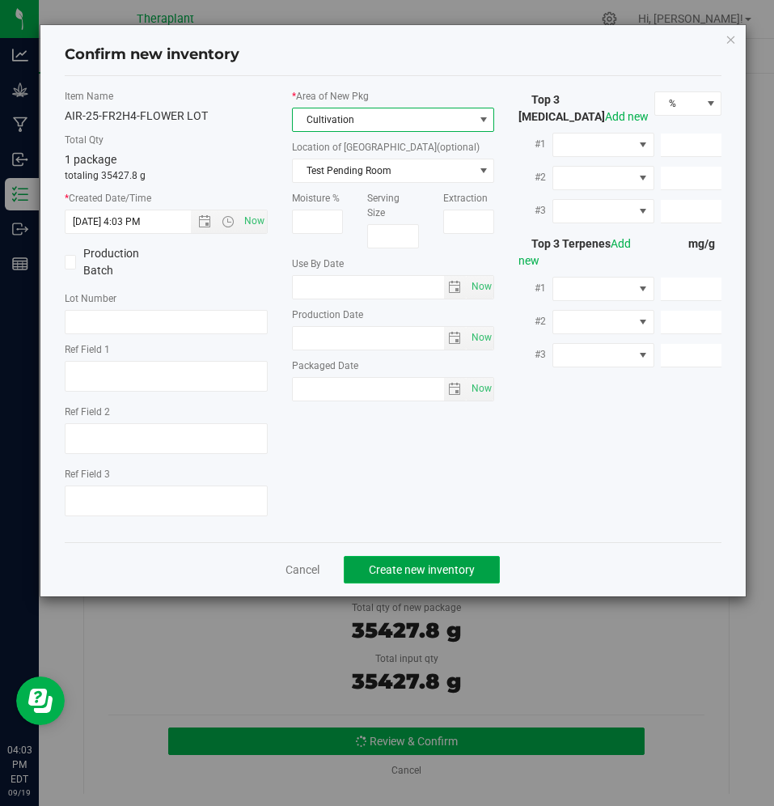
click at [398, 556] on button "Create new inventory" at bounding box center [422, 569] width 156 height 27
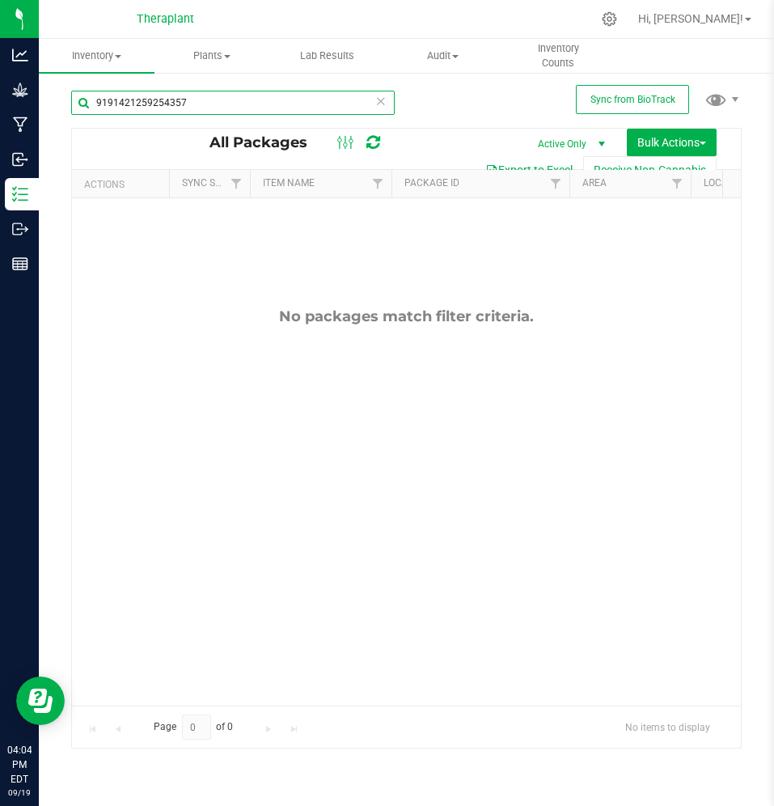
click at [270, 109] on input "9191421259254357" at bounding box center [233, 103] width 324 height 24
paste input "639077567060796"
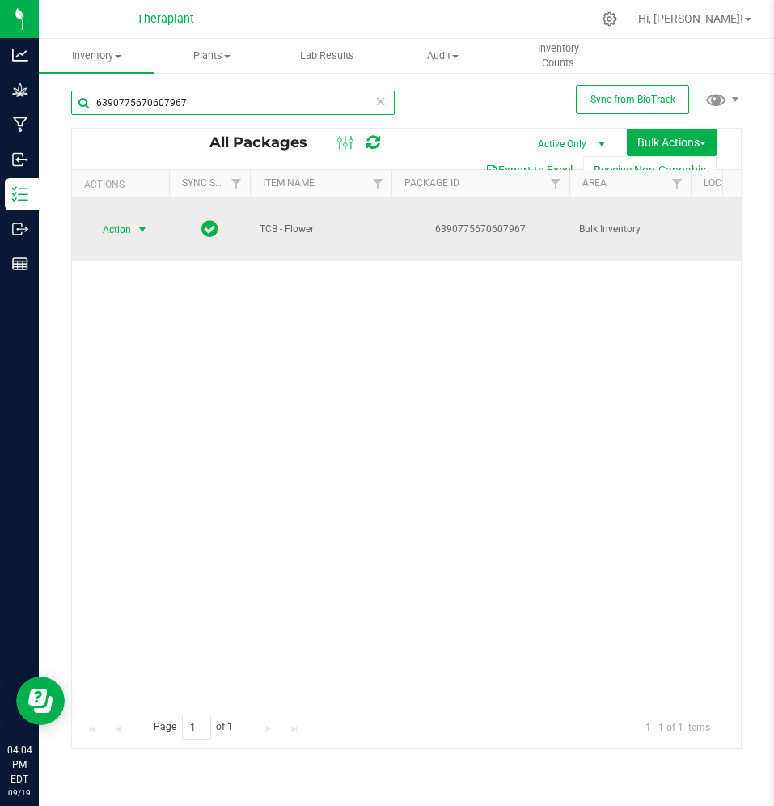
type input "6390775670607967"
click at [110, 228] on span "Action" at bounding box center [110, 229] width 44 height 23
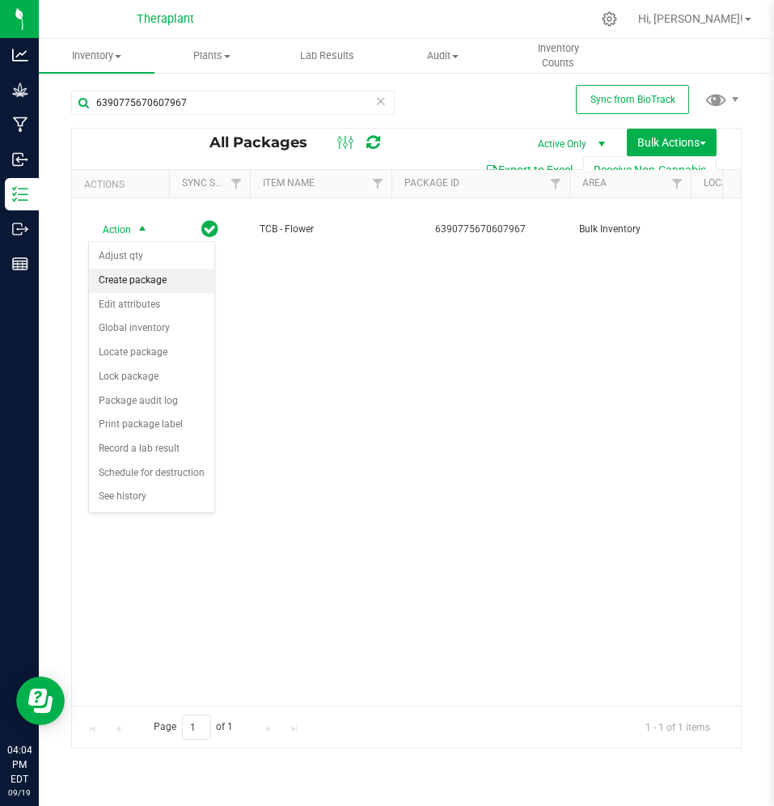
click at [116, 281] on li "Create package" at bounding box center [151, 281] width 125 height 24
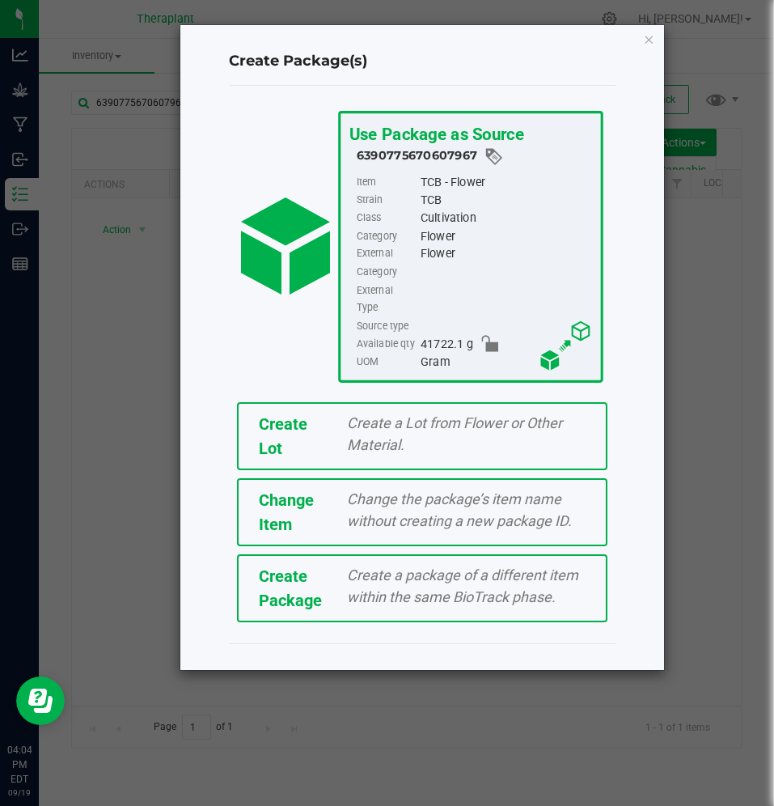
click at [247, 412] on div "Create Lot" at bounding box center [291, 436] width 88 height 49
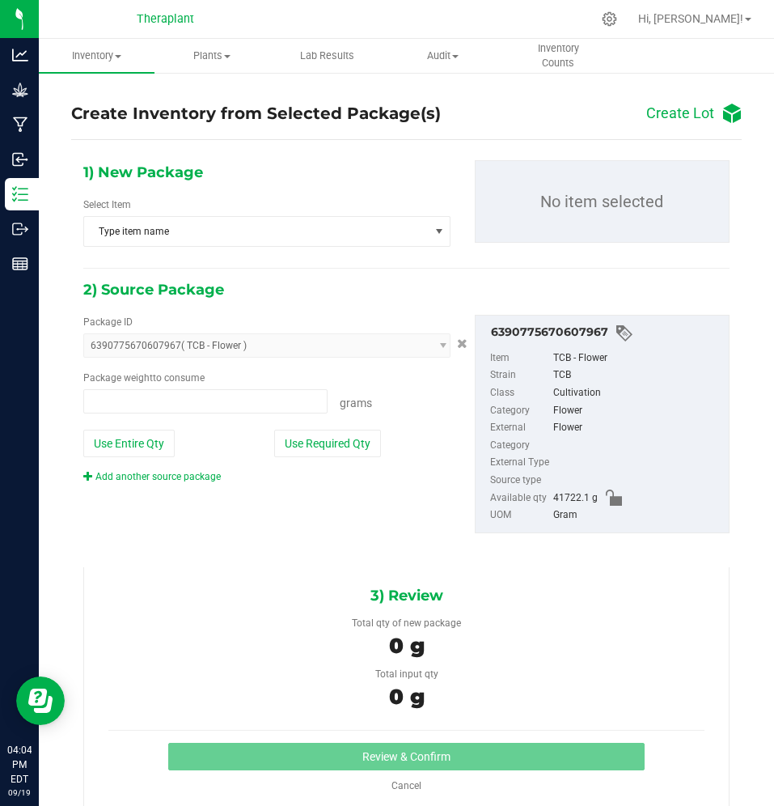
type input "0.0000 g"
click at [213, 226] on span "Type item name" at bounding box center [256, 231] width 345 height 29
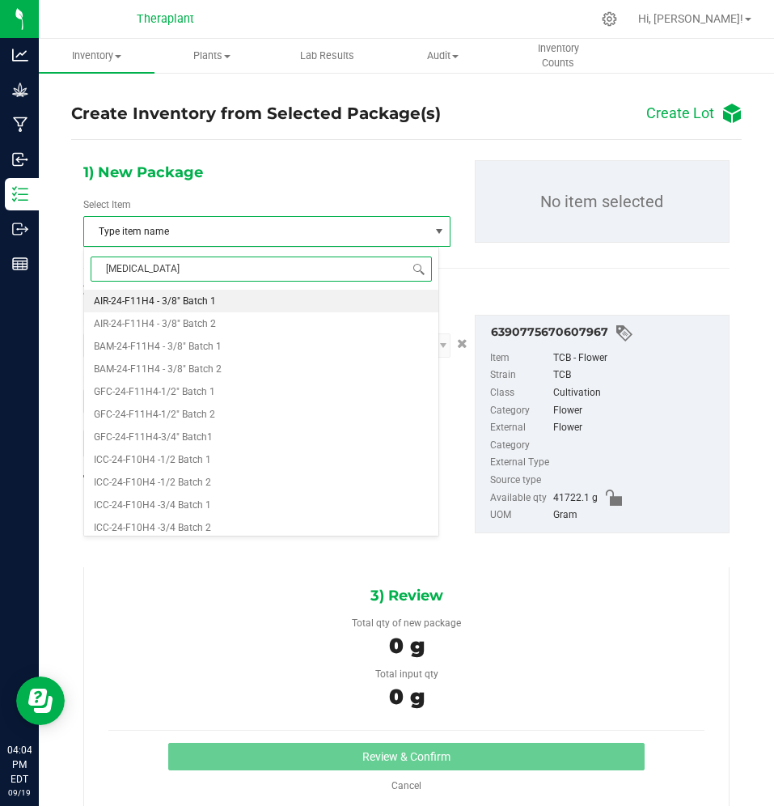
type input "tcb-25"
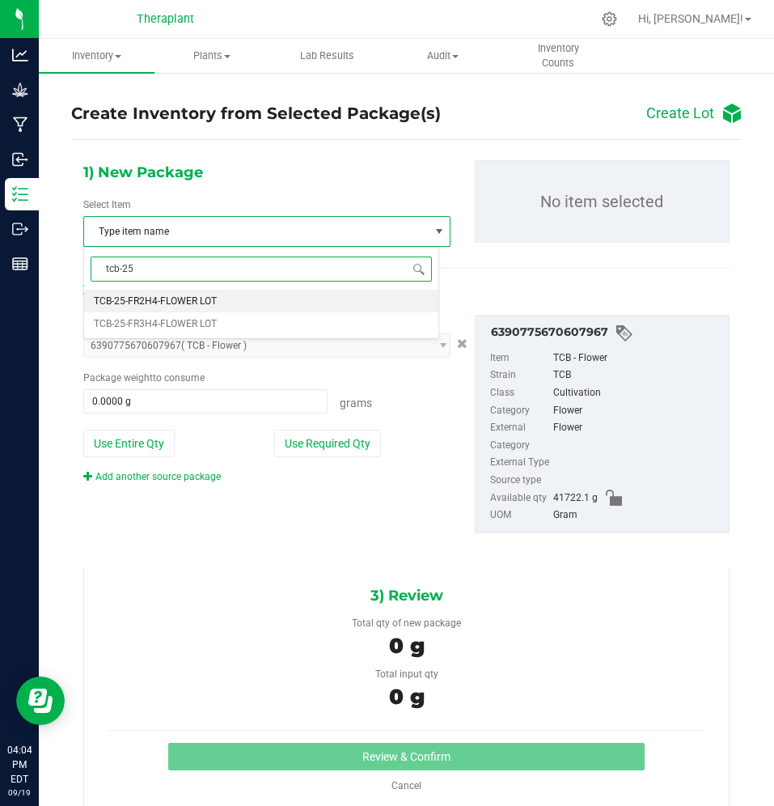
click at [161, 295] on span "TCB-25-FR2H4-FLOWER LOT" at bounding box center [155, 300] width 123 height 11
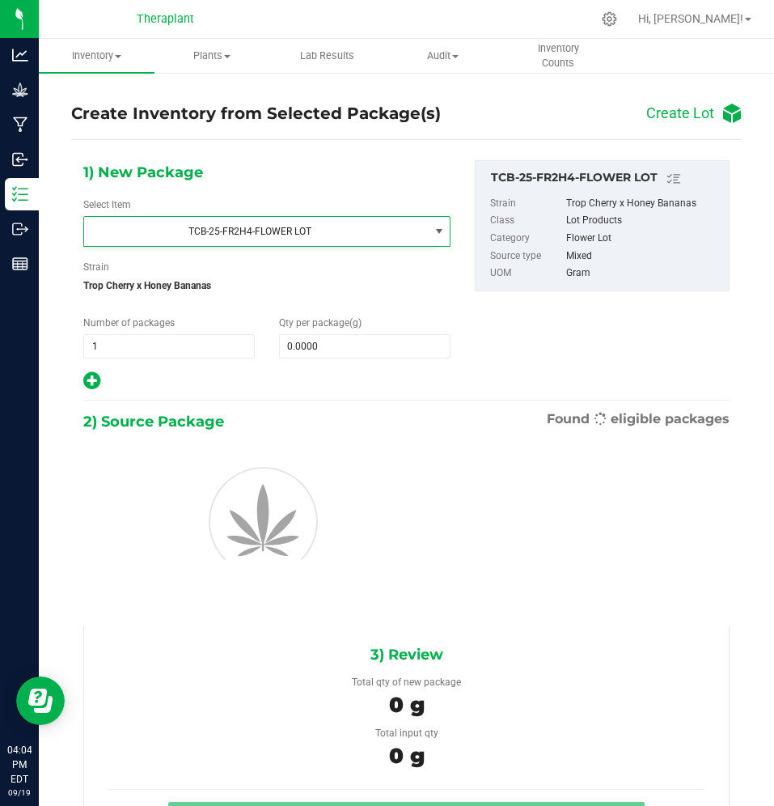
scroll to position [47761, 0]
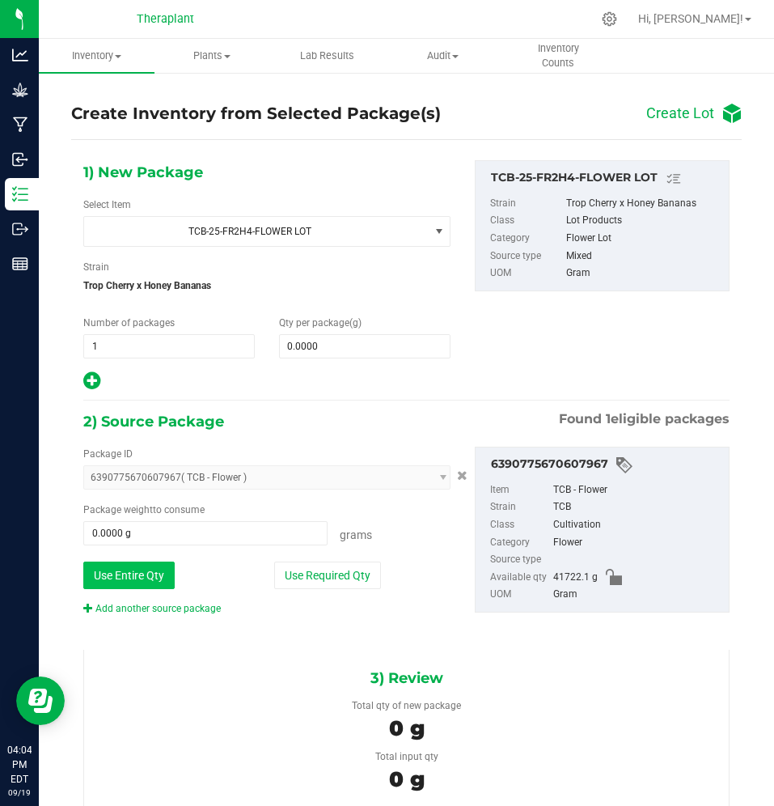
click at [134, 577] on button "Use Entire Qty" at bounding box center [128, 574] width 91 height 27
type input "41722.1000 g"
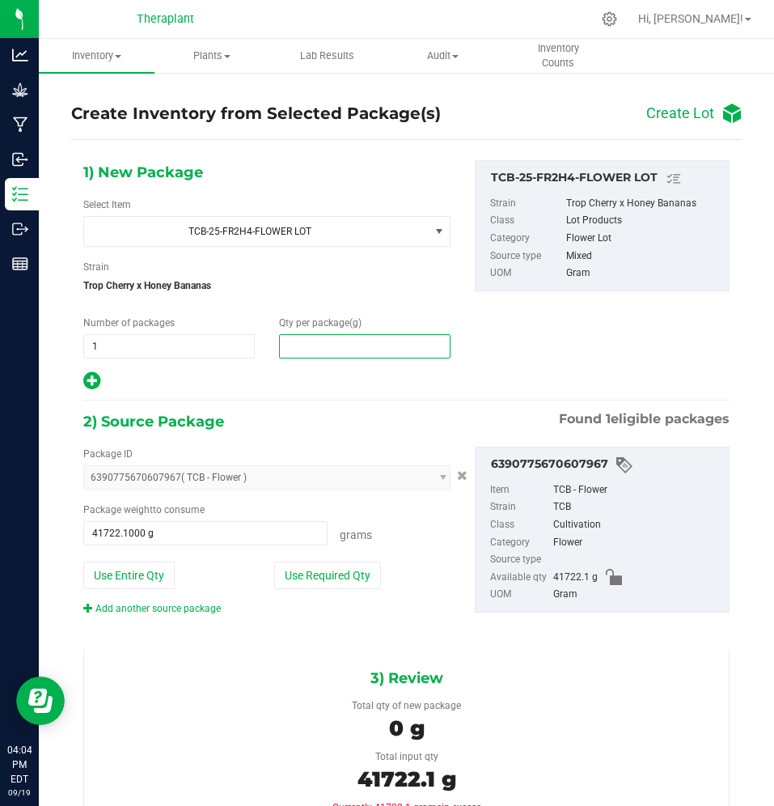
click at [348, 351] on span at bounding box center [364, 346] width 171 height 24
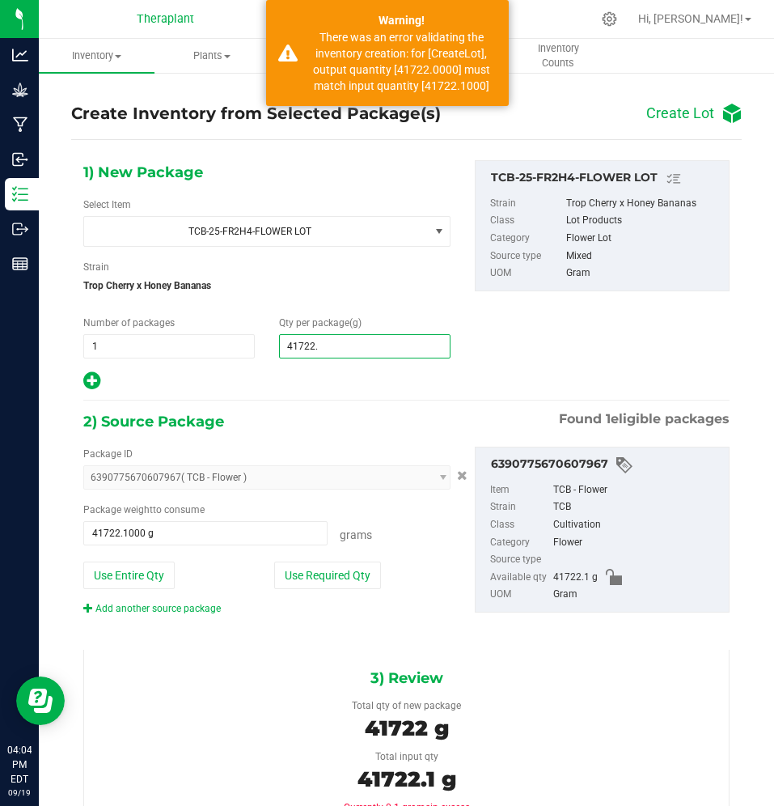
type input "41722.1"
type input "41,722.1000"
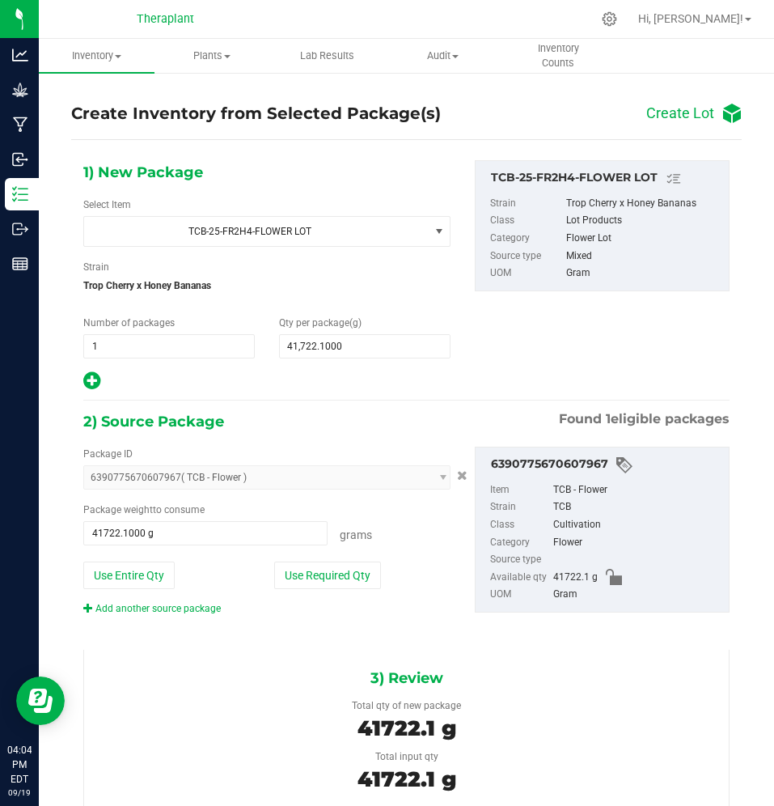
click at [330, 424] on div "2) Source Package Found 1 eligible packages" at bounding box center [406, 421] width 646 height 24
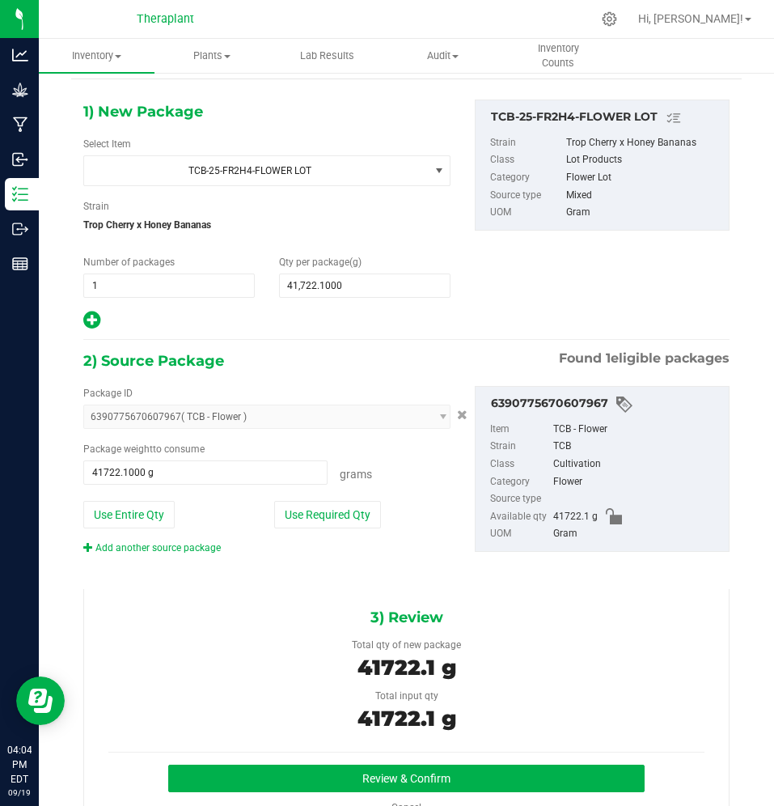
scroll to position [98, 0]
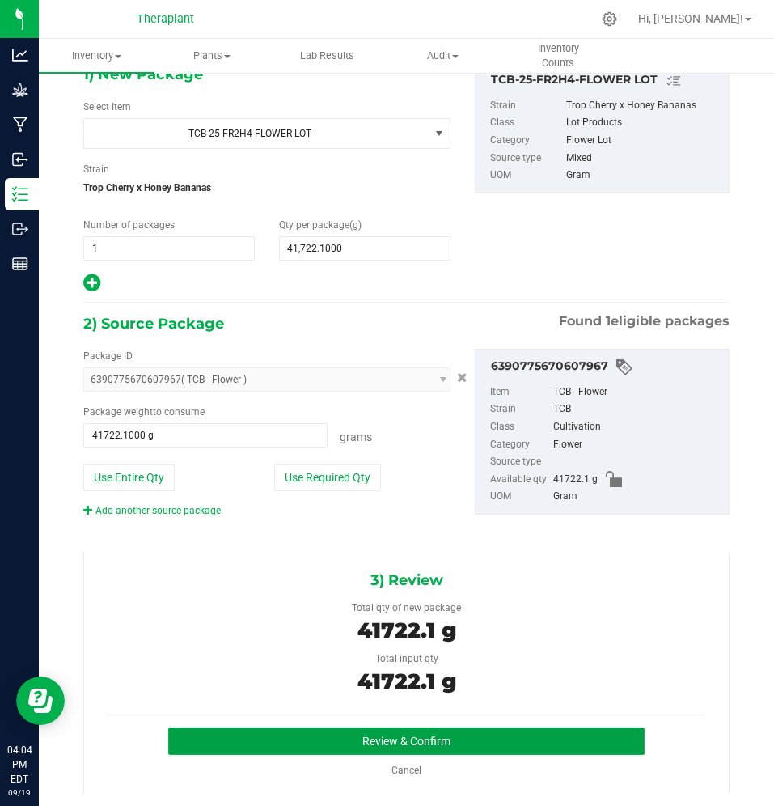
click at [206, 742] on button "Review & Confirm" at bounding box center [406, 740] width 477 height 27
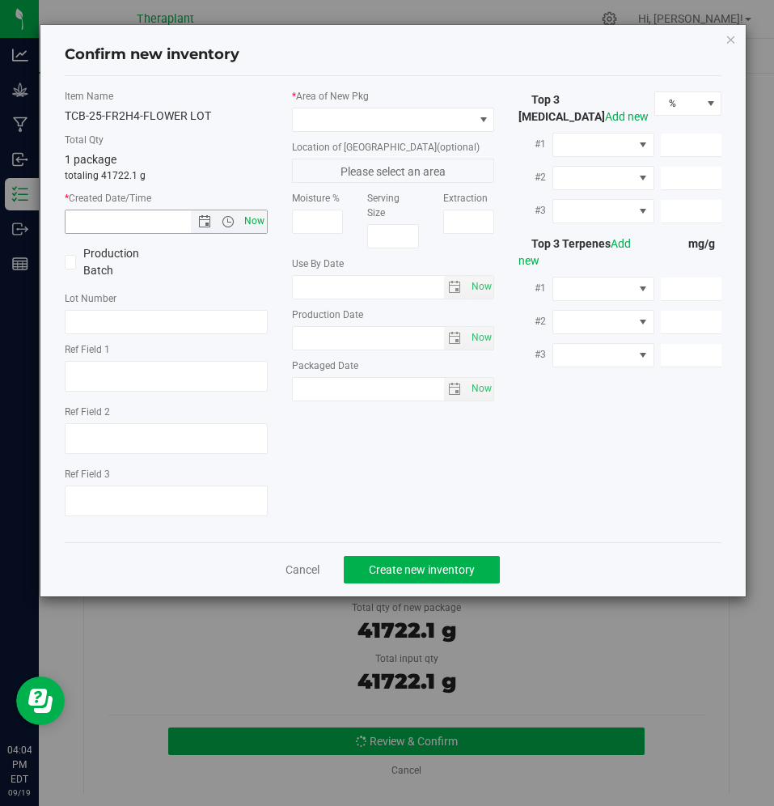
click at [256, 215] on span "Now" at bounding box center [253, 220] width 27 height 23
type input "[DATE] 4:04 PM"
click at [366, 122] on span at bounding box center [383, 119] width 181 height 23
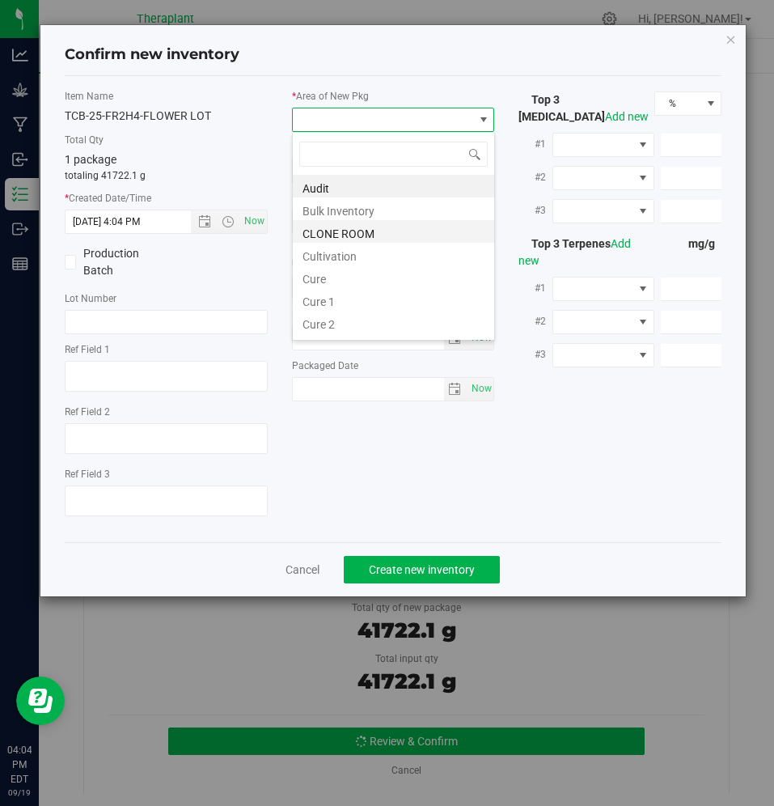
scroll to position [24, 203]
click at [339, 250] on li "Cultivation" at bounding box center [393, 254] width 201 height 23
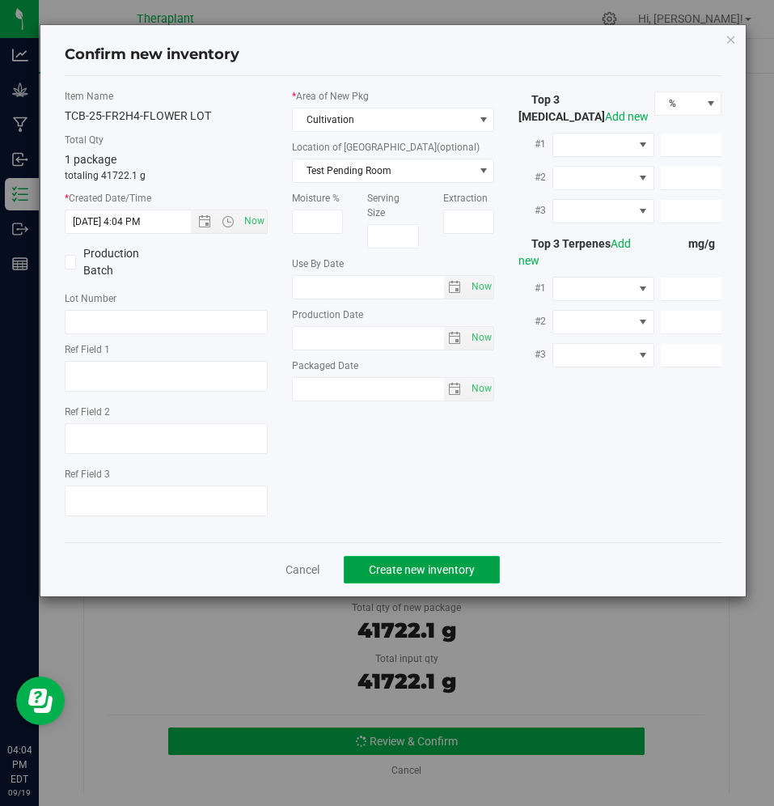
click at [380, 576] on button "Create new inventory" at bounding box center [422, 569] width 156 height 27
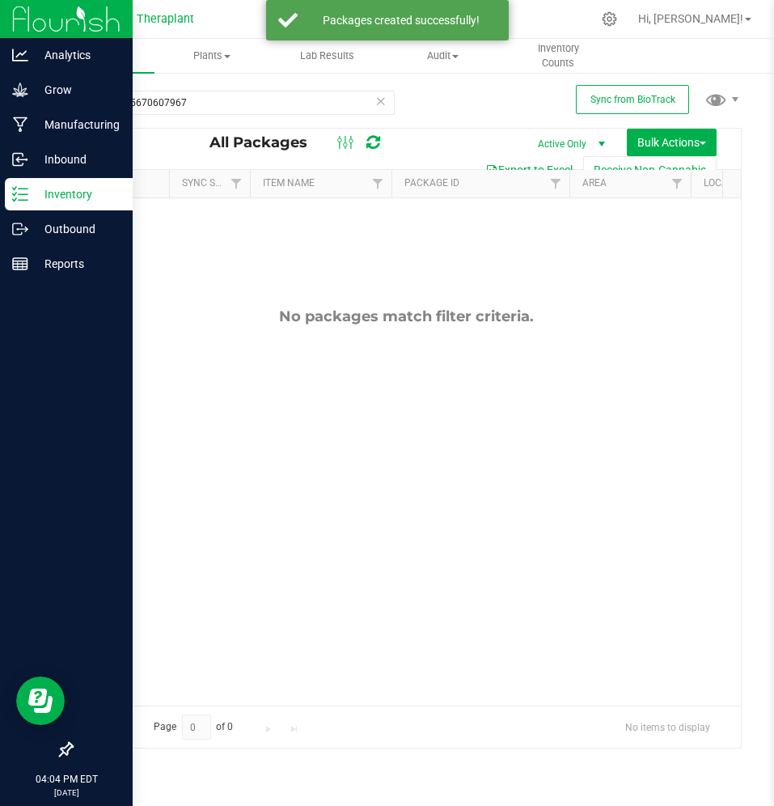
click at [25, 191] on icon at bounding box center [20, 194] width 16 height 16
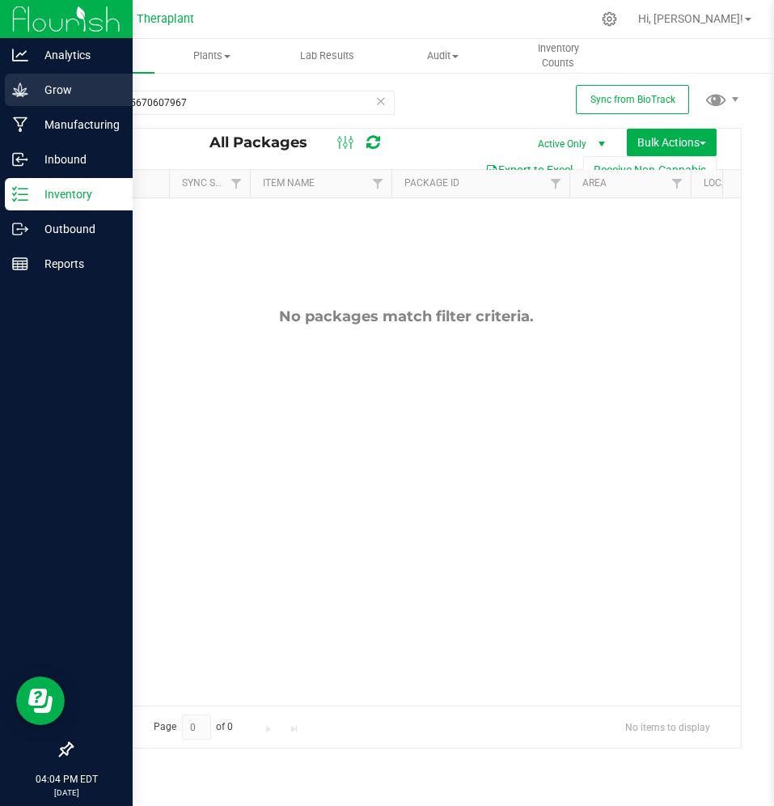
click at [67, 99] on p "Grow" at bounding box center [76, 89] width 97 height 19
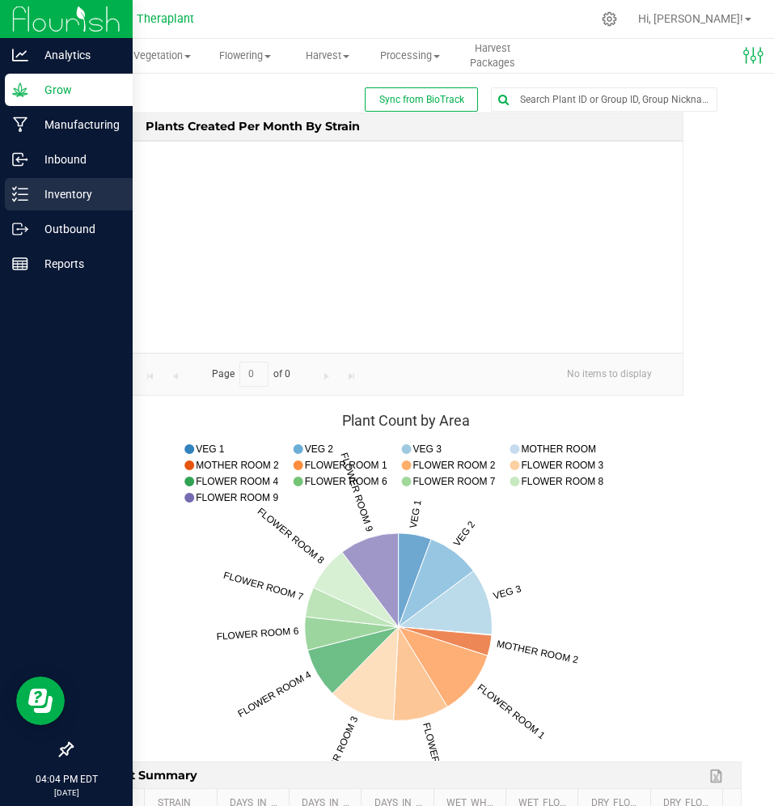
click at [61, 190] on p "Inventory" at bounding box center [76, 193] width 97 height 19
